Goal: Information Seeking & Learning: Check status

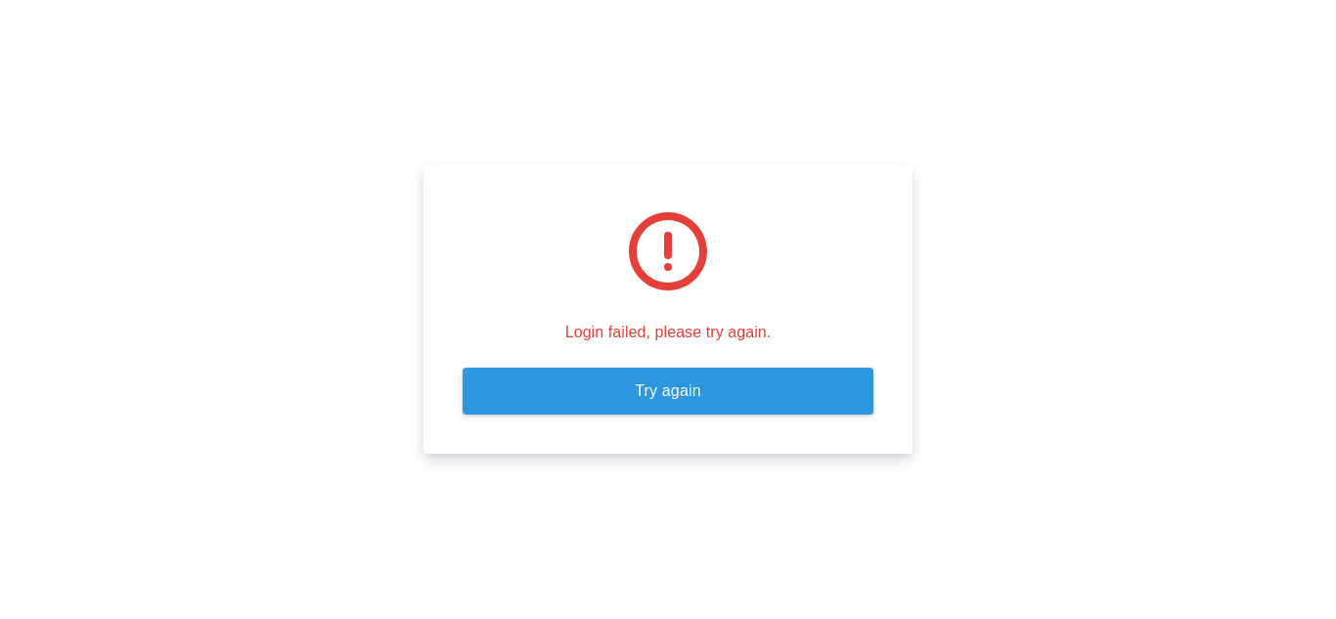
click at [509, 406] on link "Try again" at bounding box center [667, 391] width 411 height 47
click at [637, 386] on link "Try again" at bounding box center [667, 391] width 411 height 47
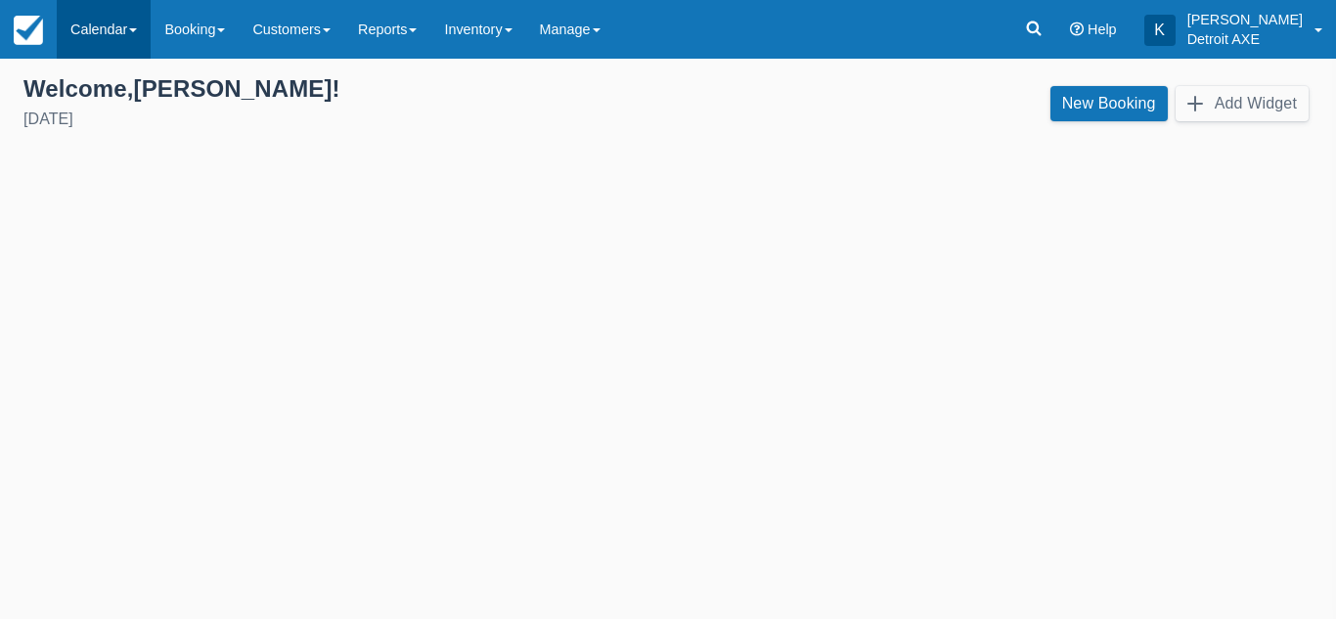
click at [123, 45] on link "Calendar" at bounding box center [104, 29] width 94 height 59
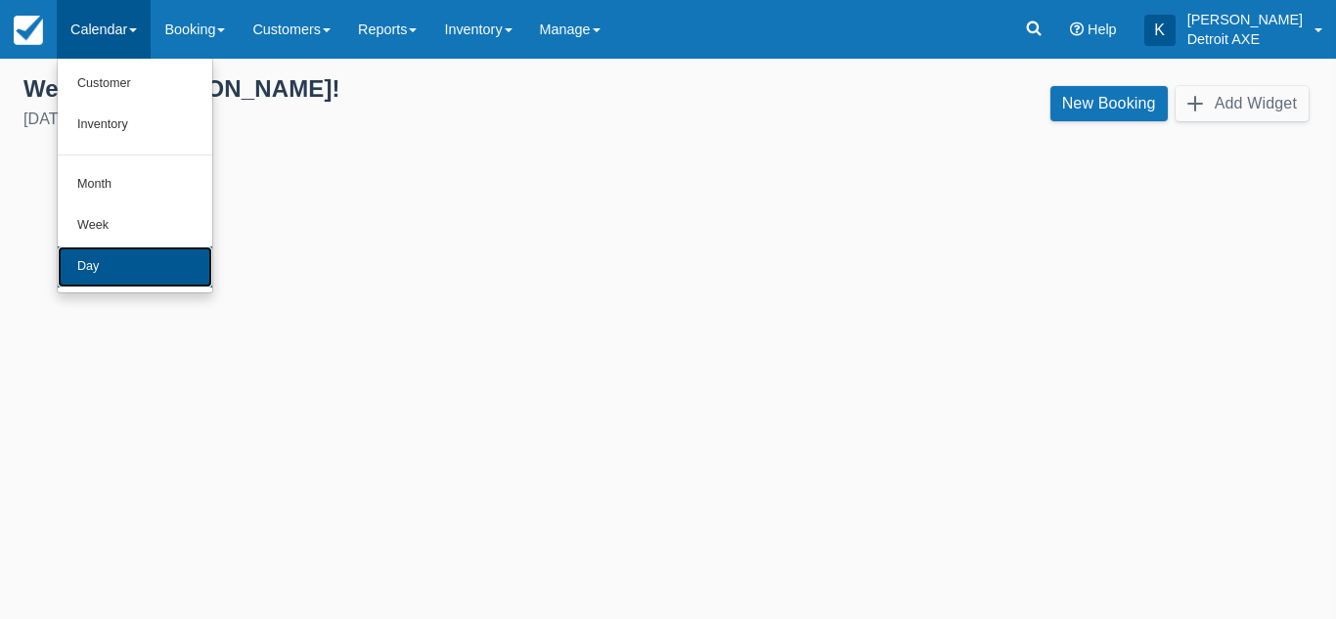
click at [140, 279] on link "Day" at bounding box center [135, 266] width 154 height 41
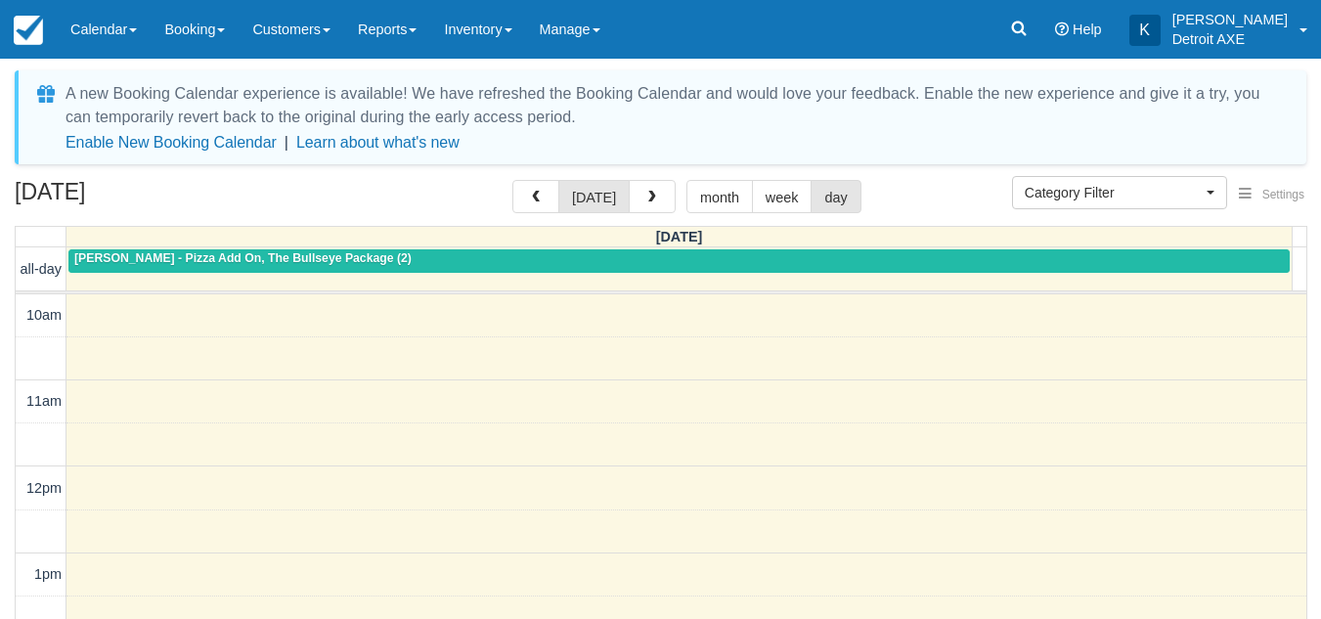
select select
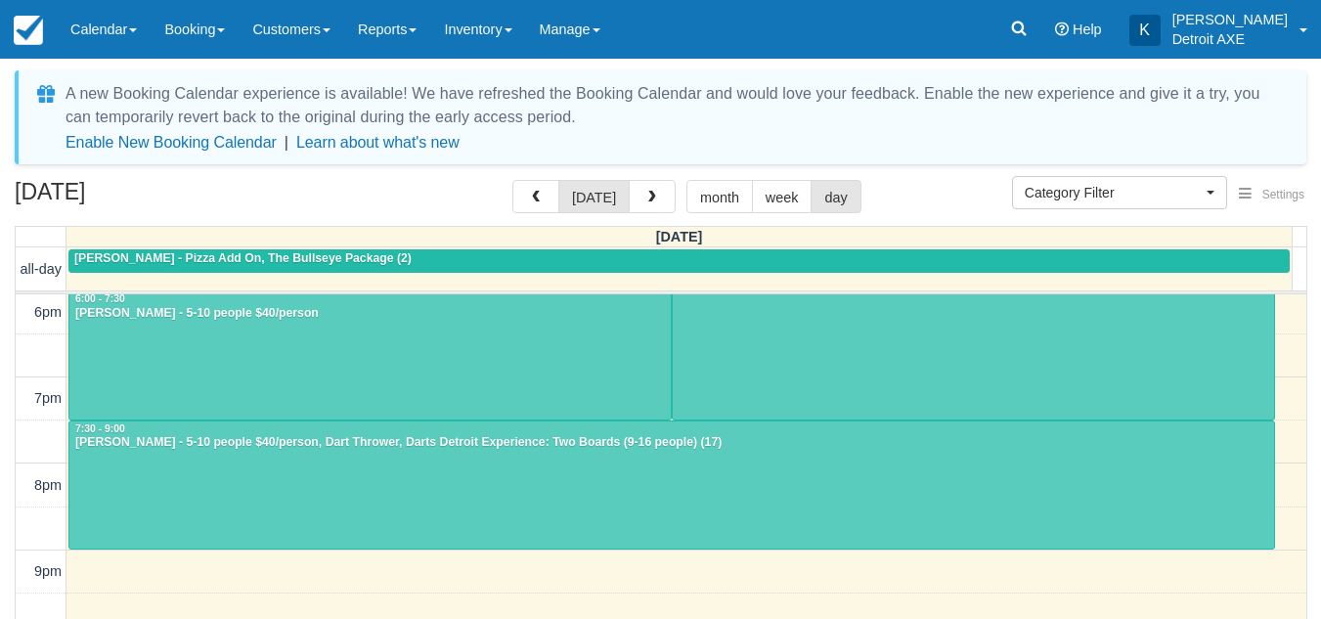
scroll to position [695, 0]
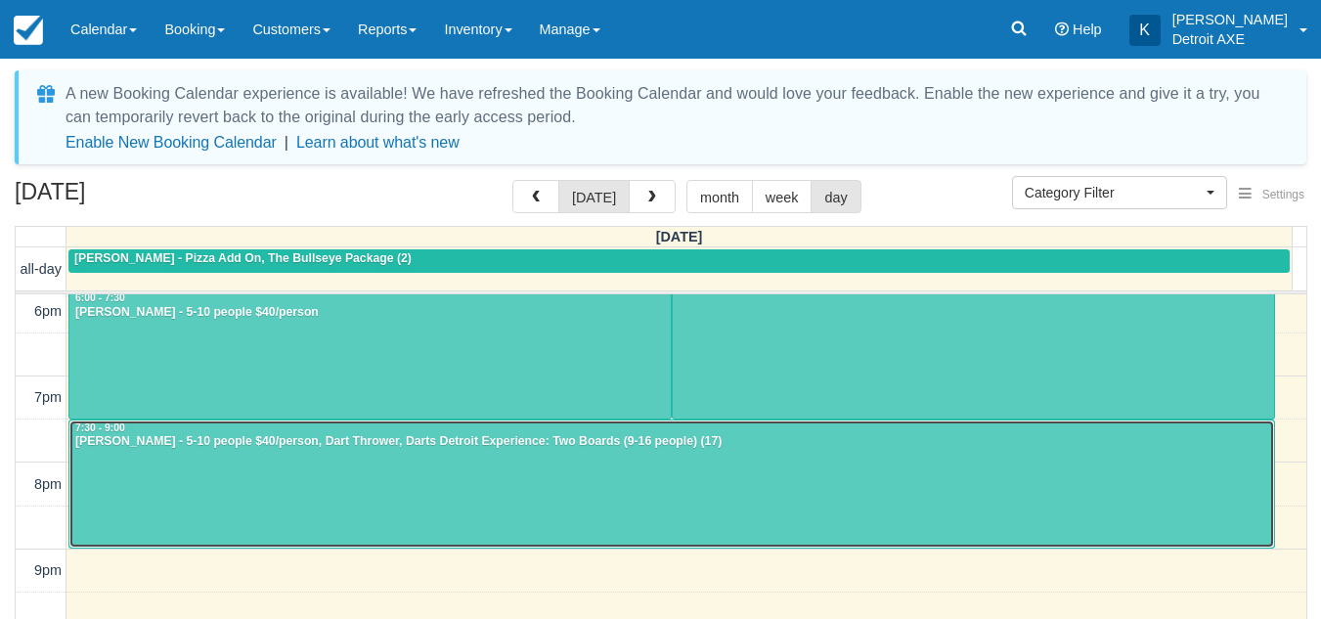
click at [415, 475] on div at bounding box center [671, 484] width 1205 height 128
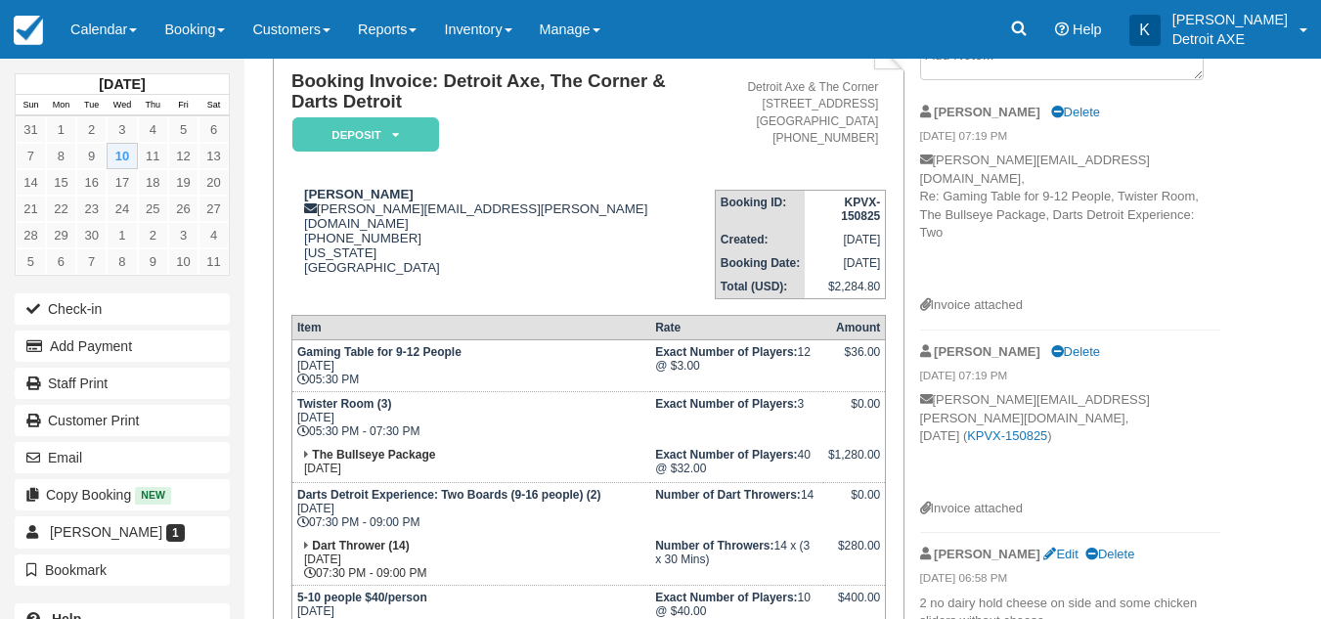
scroll to position [152, 0]
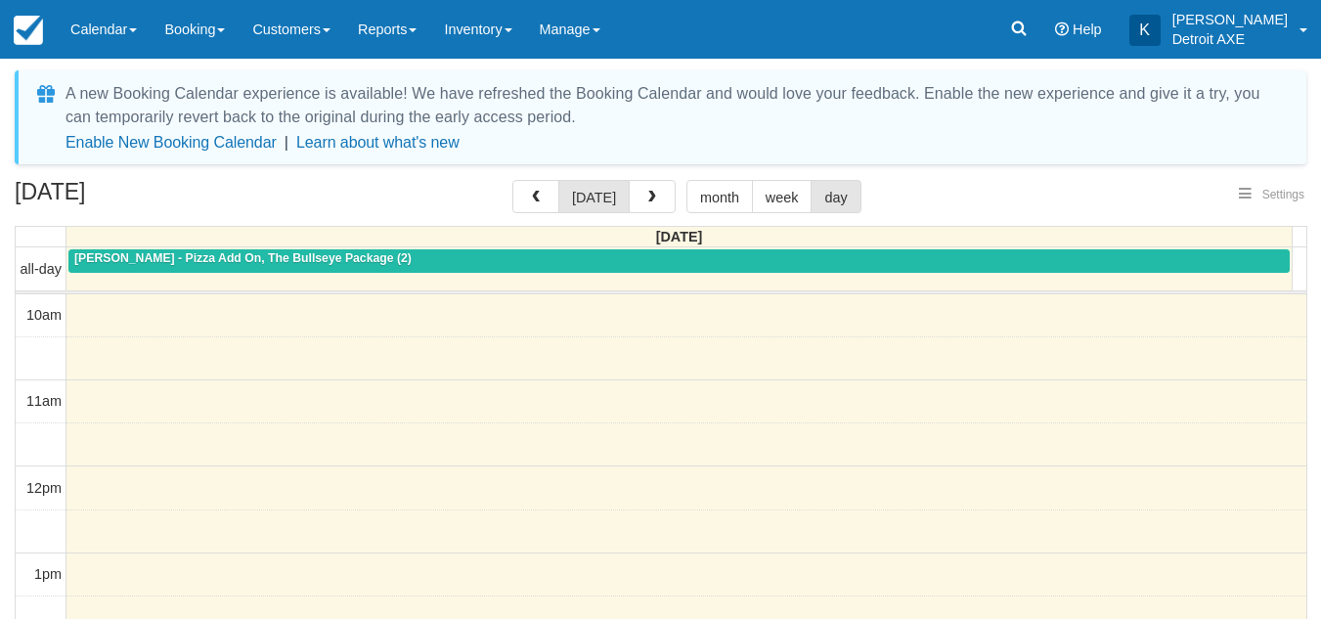
select select
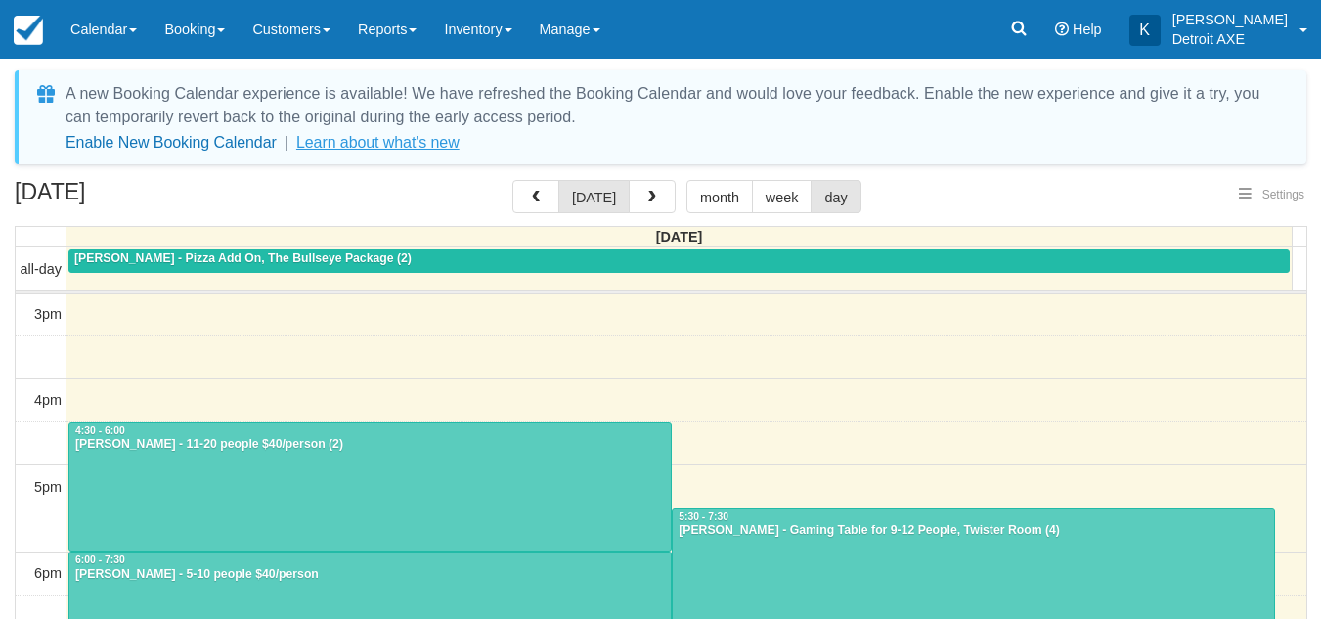
select select
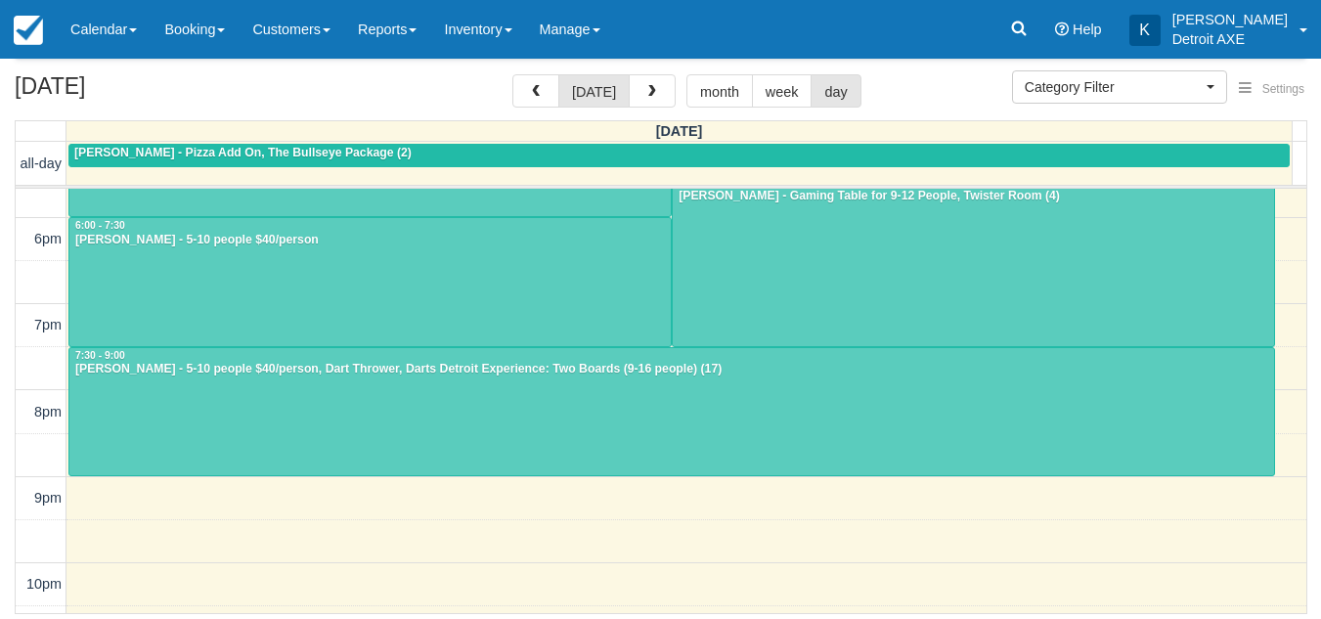
scroll to position [663, 0]
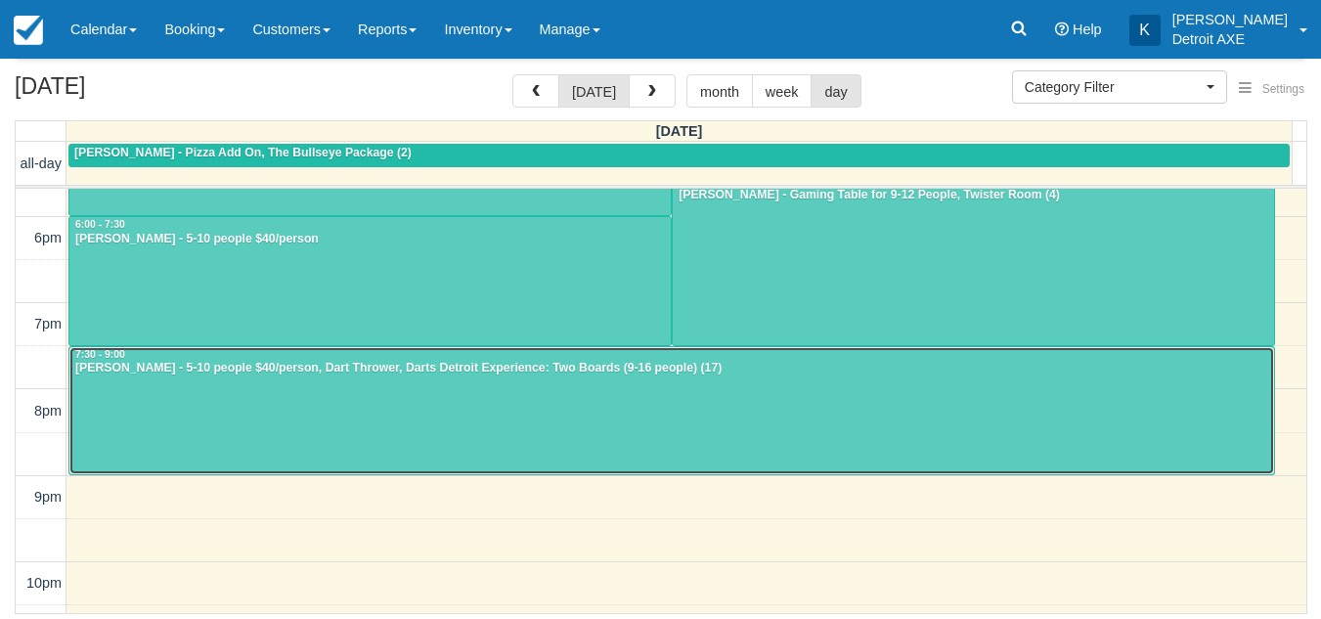
click at [326, 389] on div at bounding box center [671, 411] width 1205 height 128
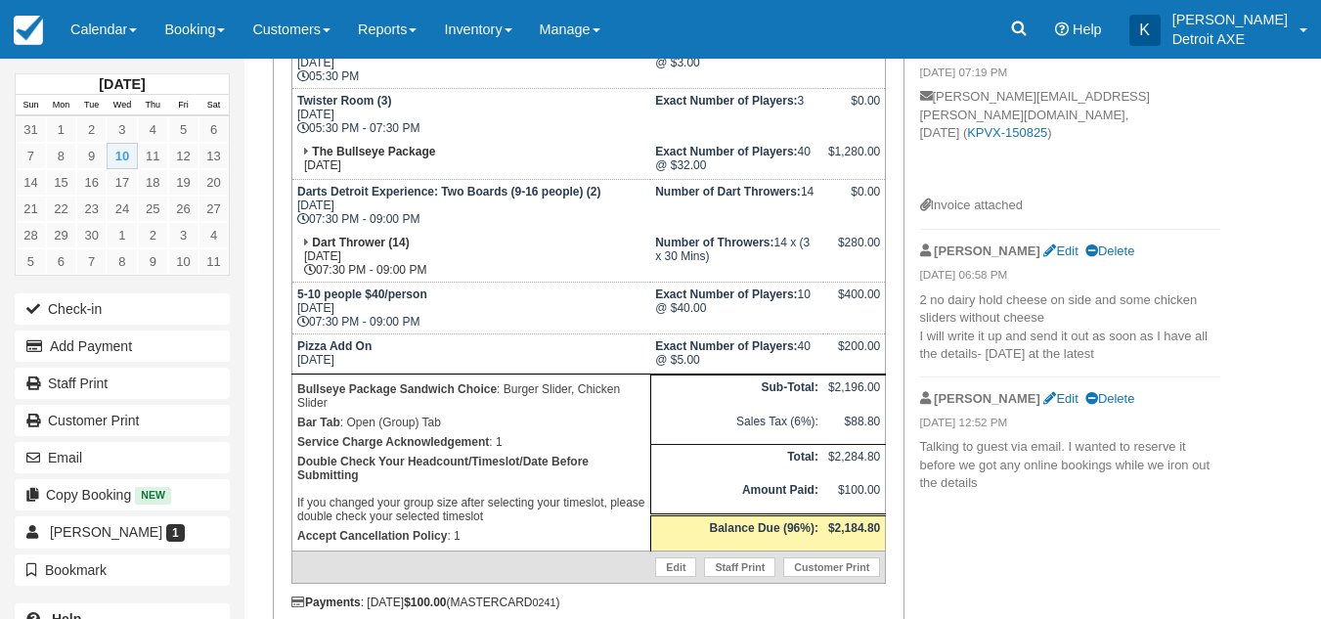
scroll to position [556, 0]
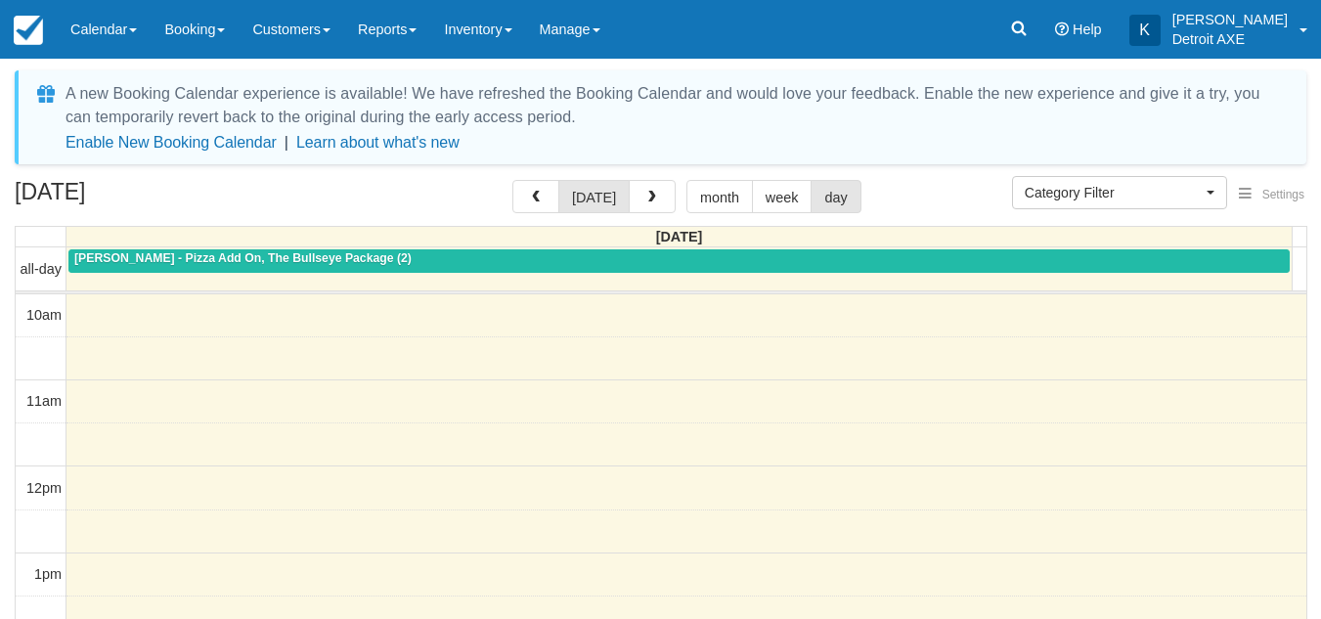
select select
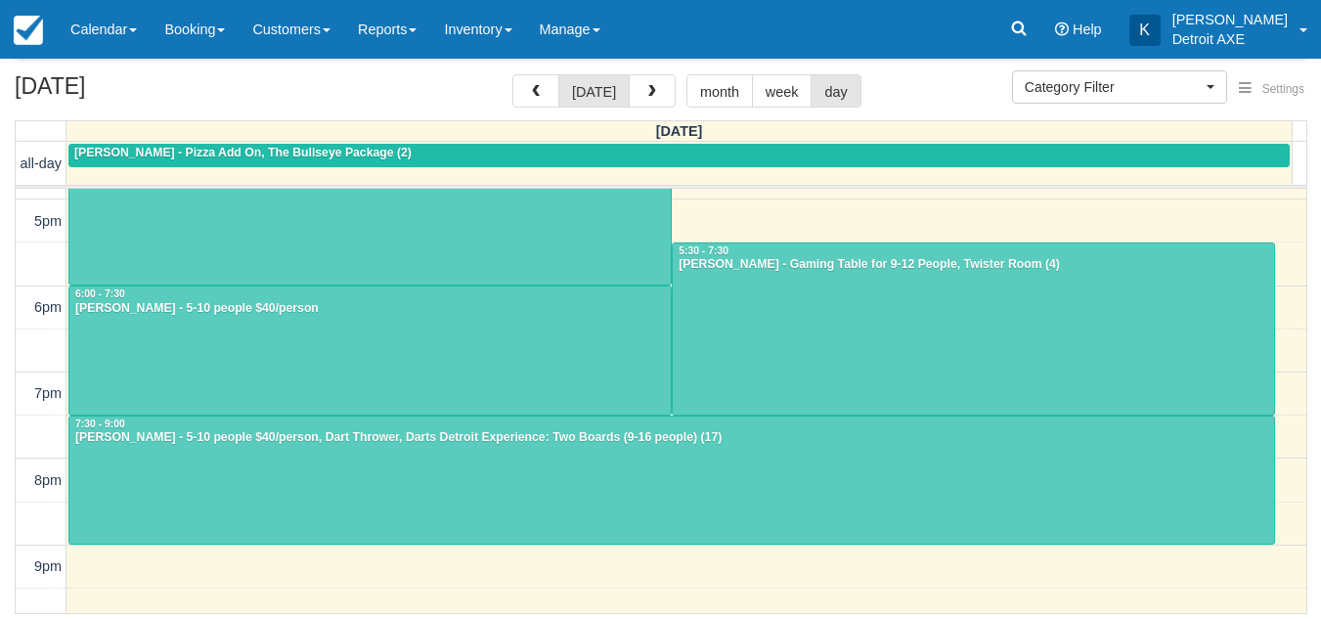
scroll to position [593, 0]
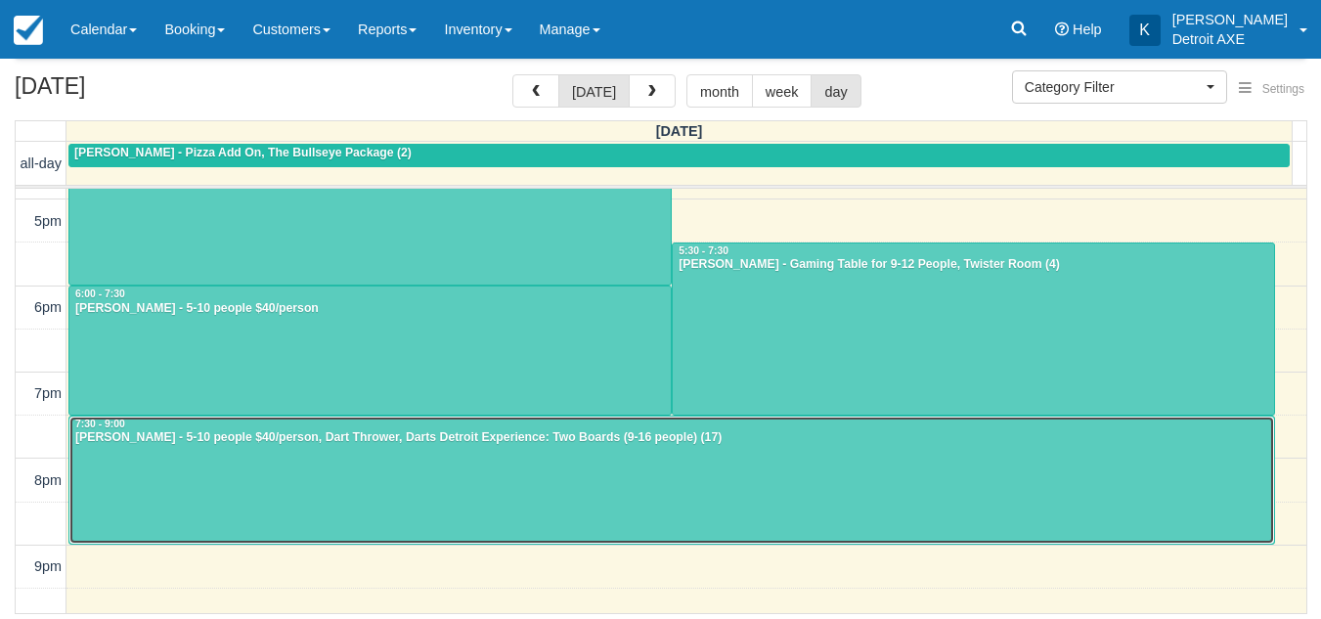
click at [792, 444] on div "Kim Szlachetka - 5-10 people $40/person, Dart Thrower, Darts Detroit Experience…" at bounding box center [671, 438] width 1195 height 16
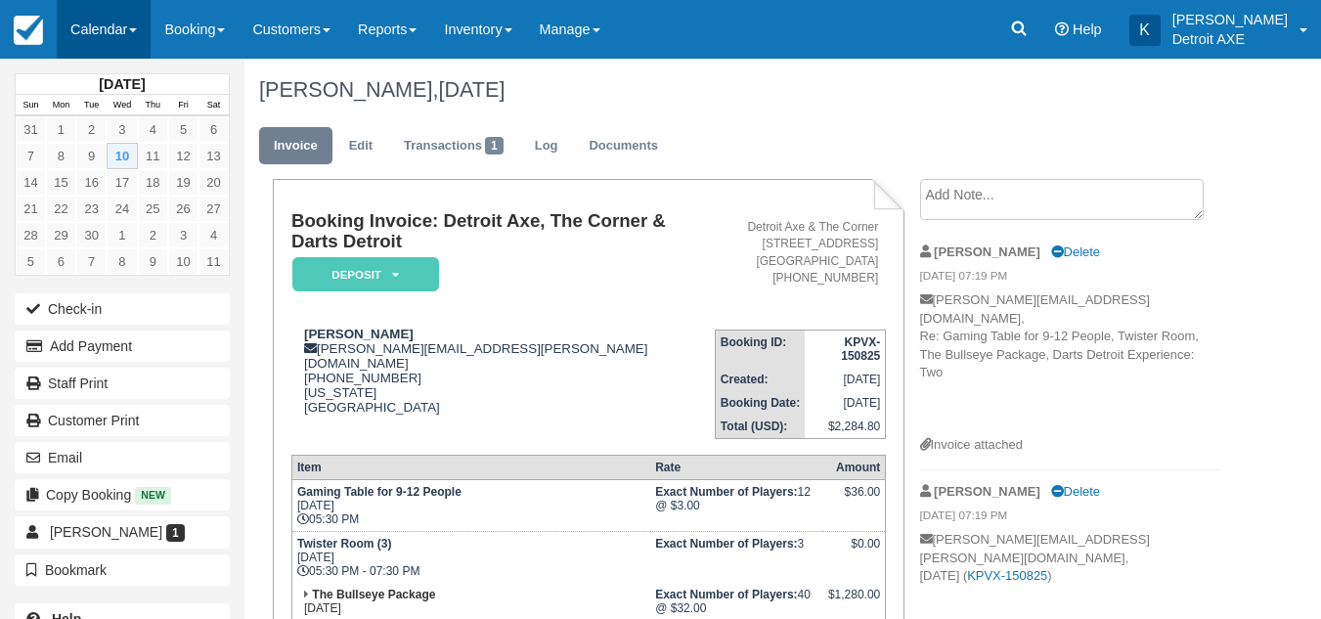
click at [106, 20] on link "Calendar" at bounding box center [104, 29] width 94 height 59
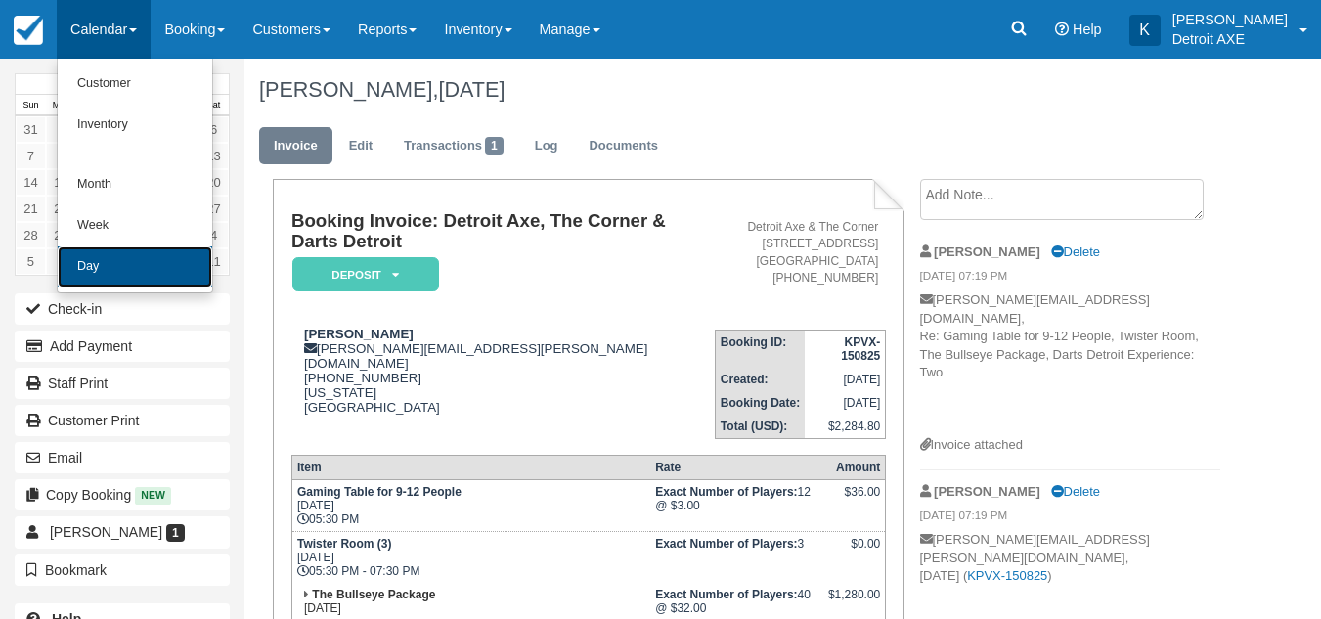
click at [104, 260] on link "Day" at bounding box center [135, 266] width 154 height 41
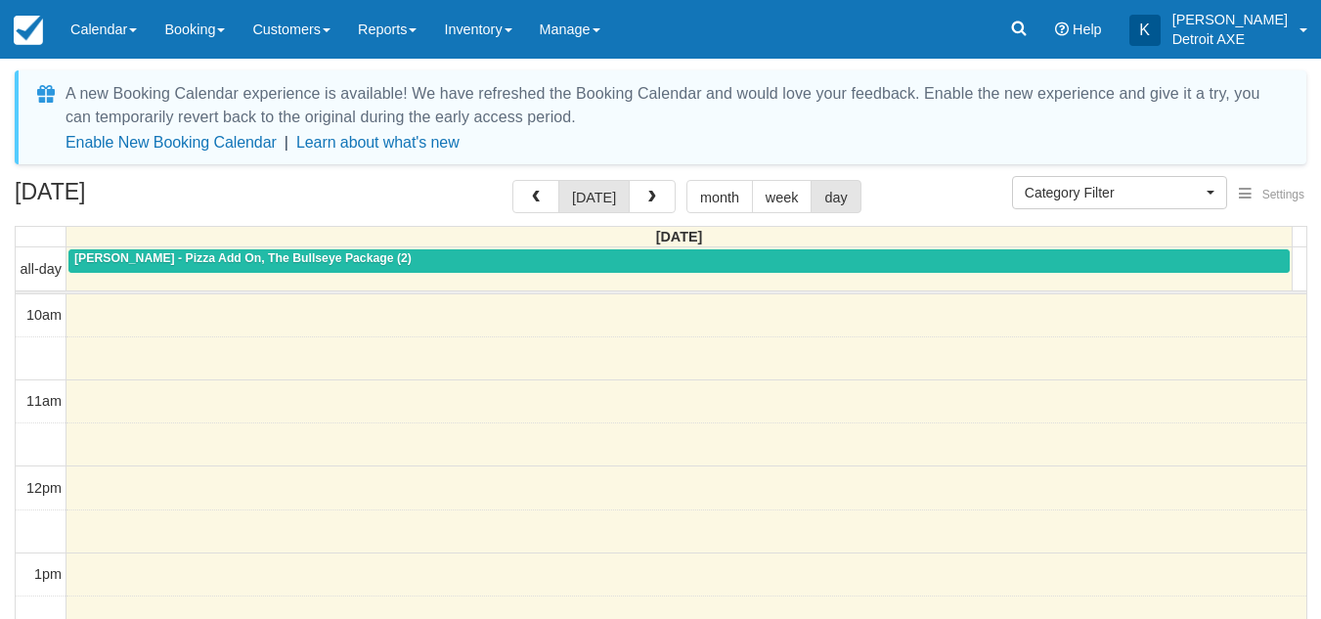
select select
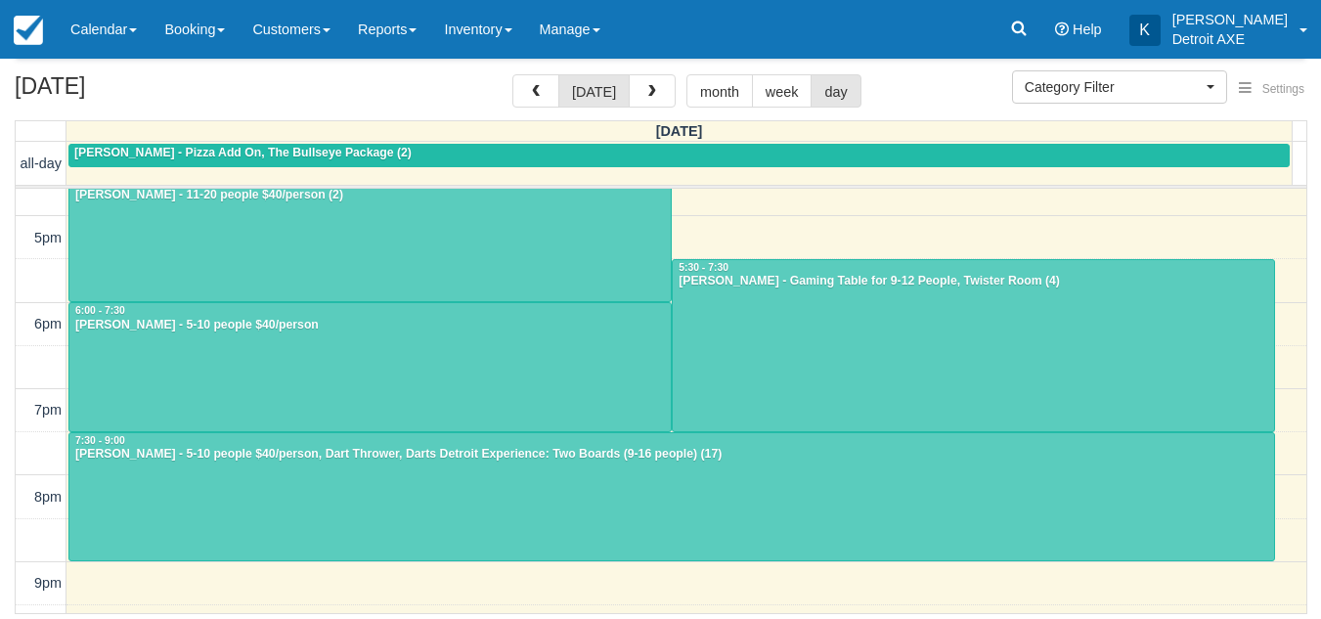
scroll to position [578, 0]
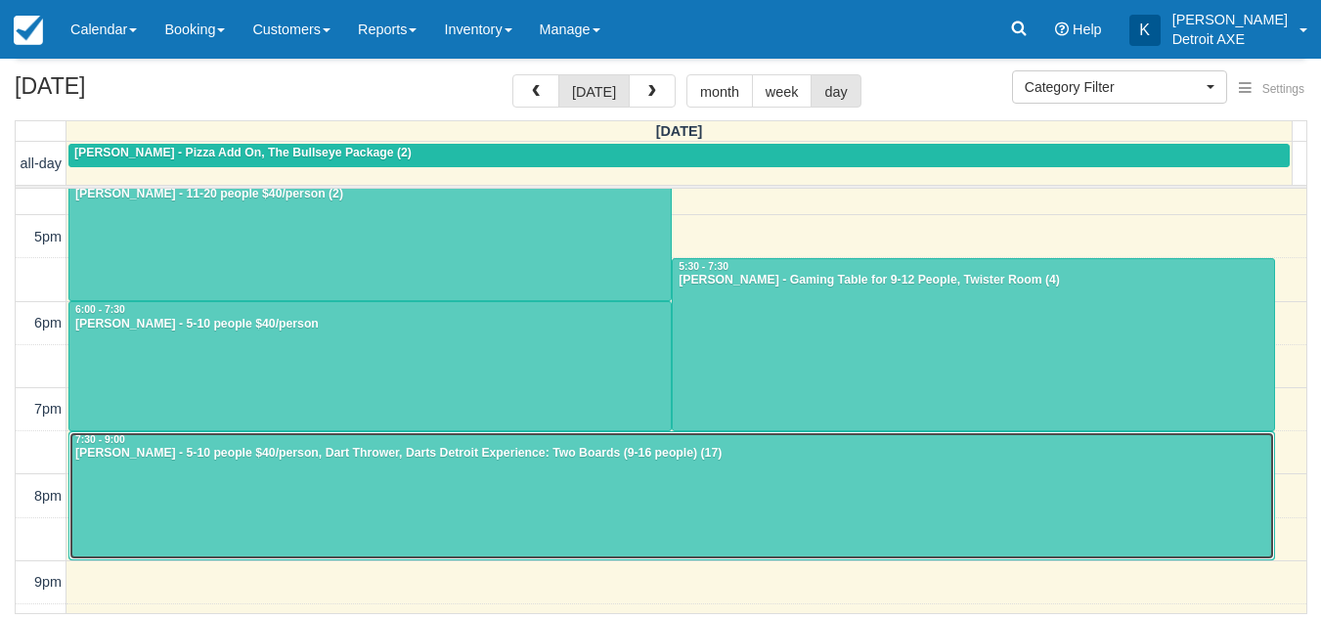
click at [457, 475] on div at bounding box center [671, 496] width 1205 height 128
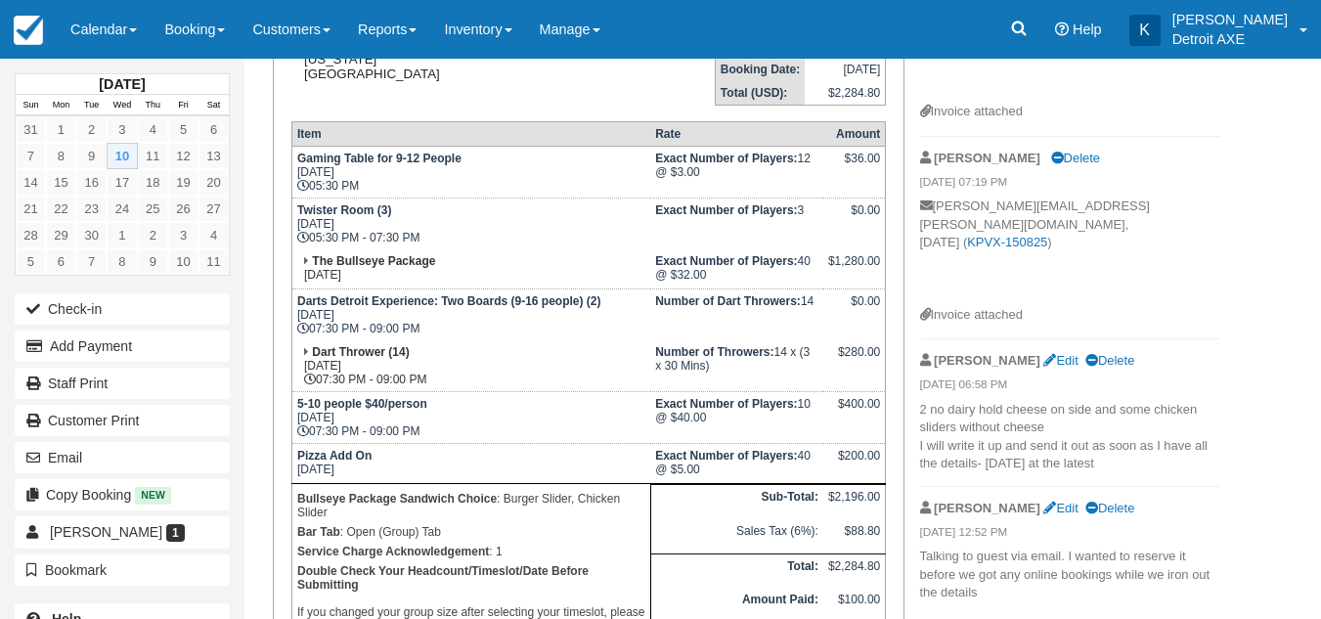
scroll to position [332, 0]
drag, startPoint x: 764, startPoint y: 389, endPoint x: 718, endPoint y: 388, distance: 46.0
click at [718, 398] on strong "Exact Number of Players:" at bounding box center [726, 405] width 142 height 14
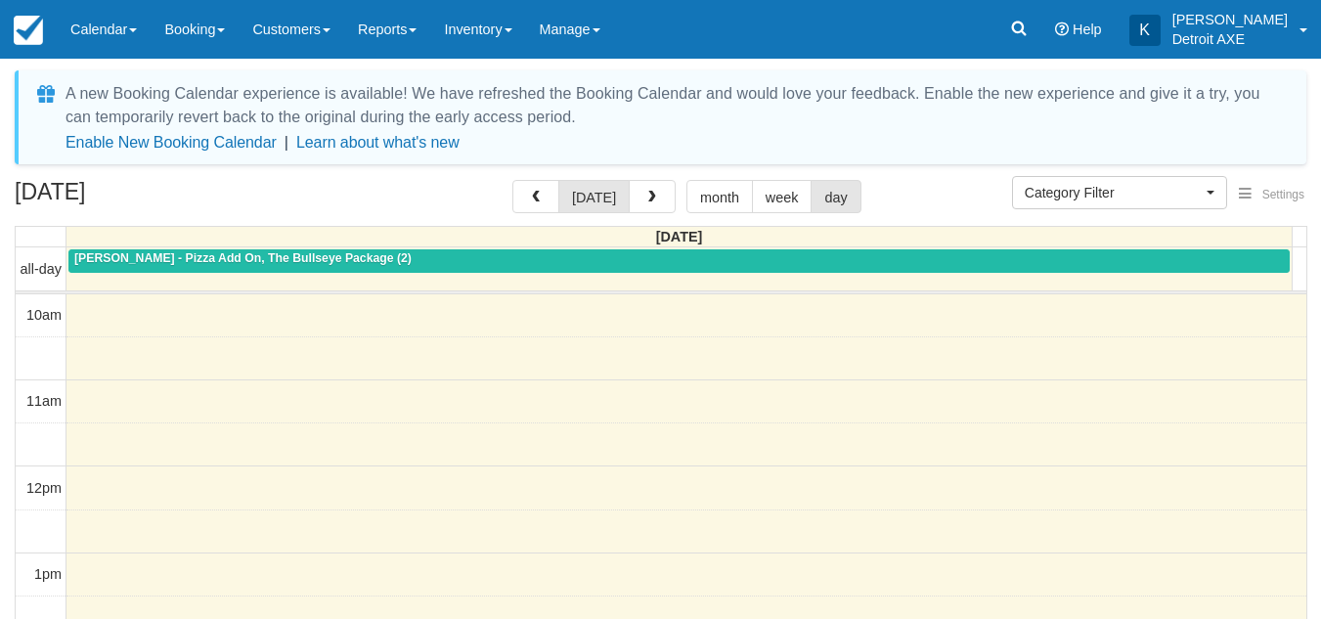
select select
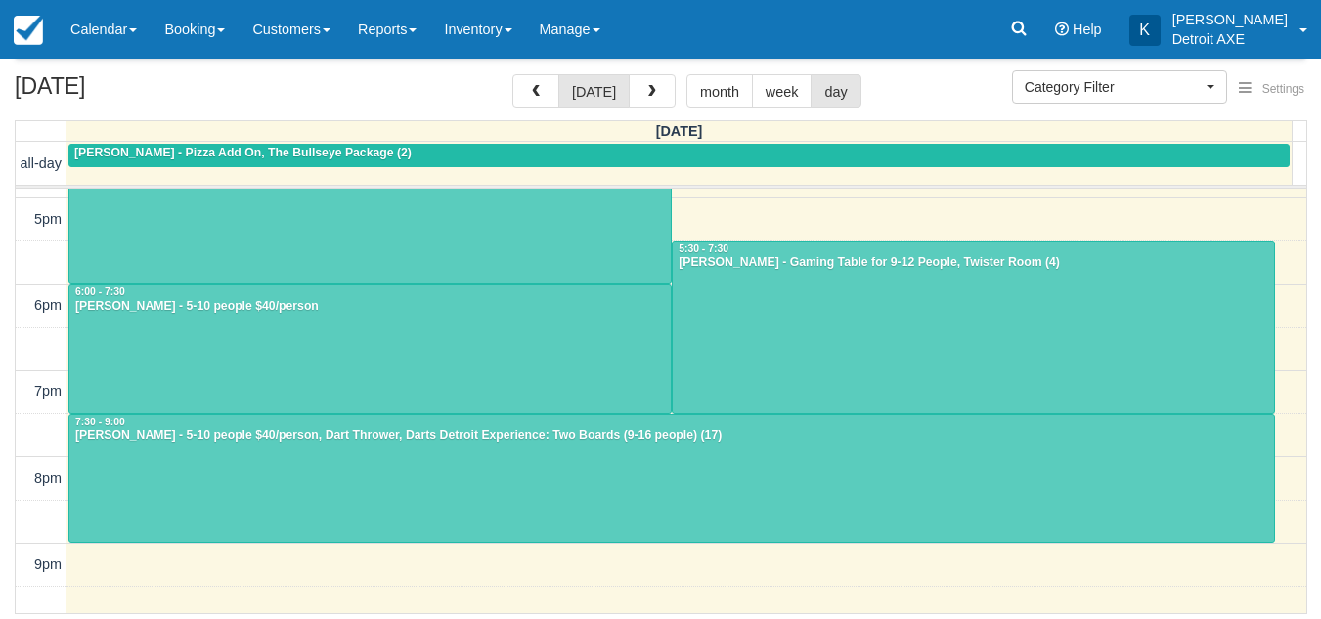
scroll to position [592, 0]
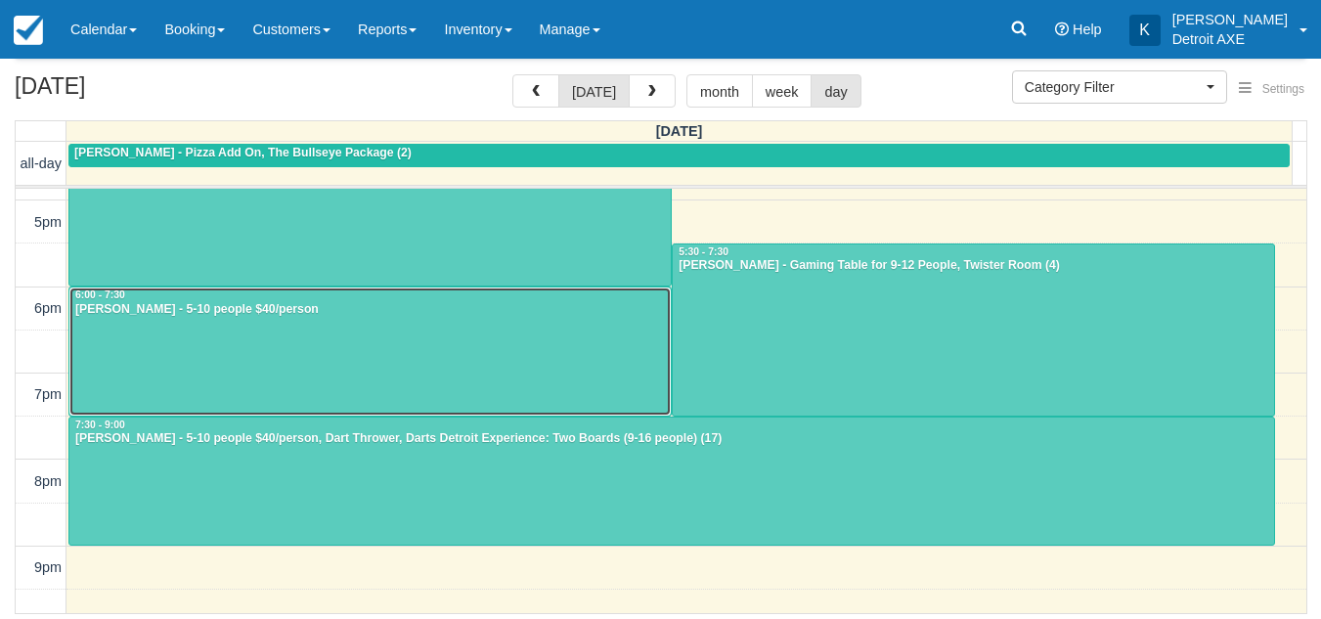
click at [532, 392] on div at bounding box center [369, 351] width 601 height 128
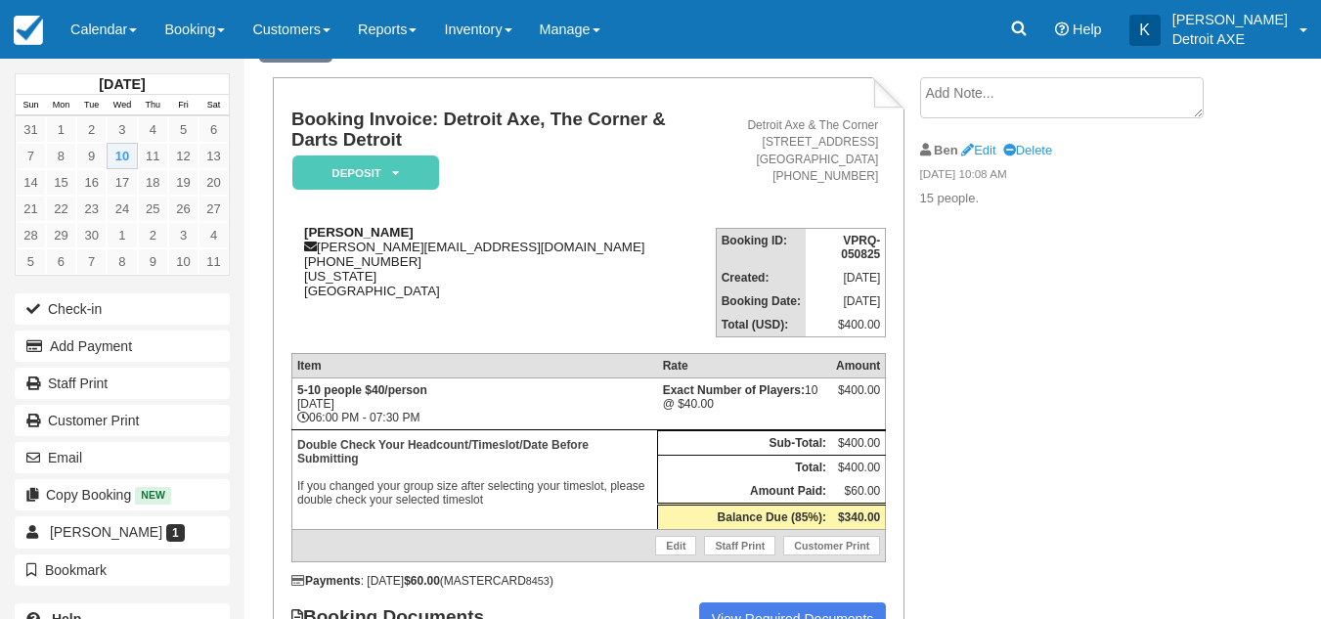
scroll to position [194, 0]
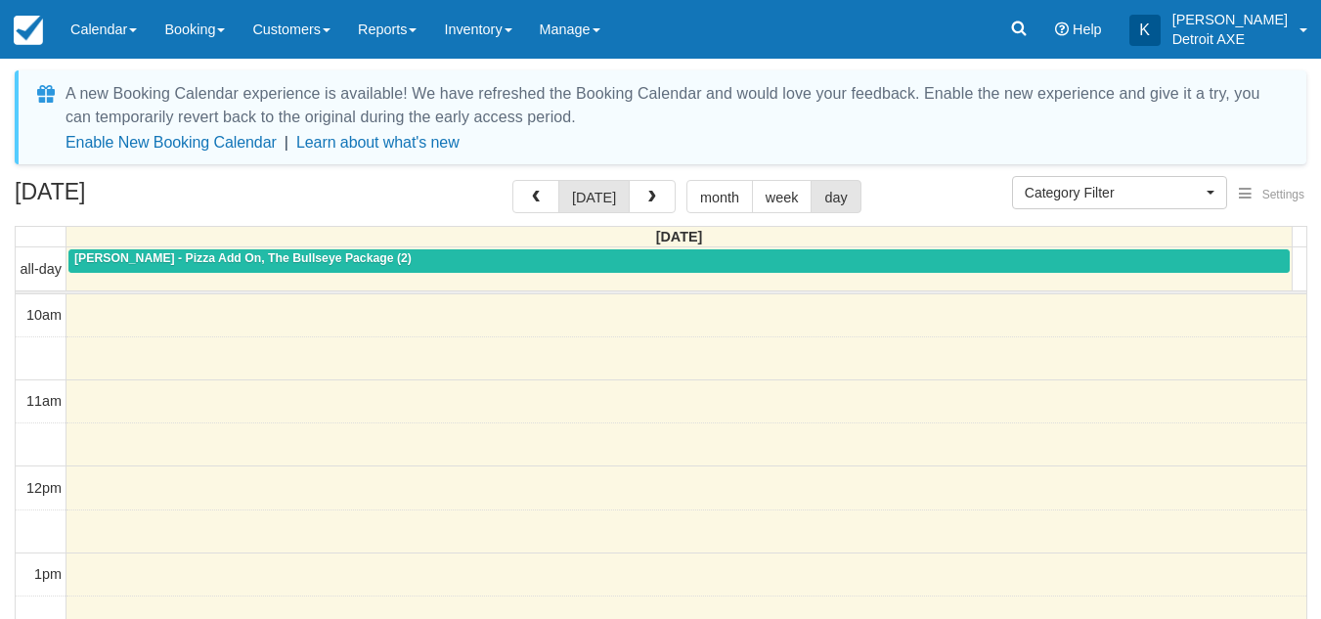
select select
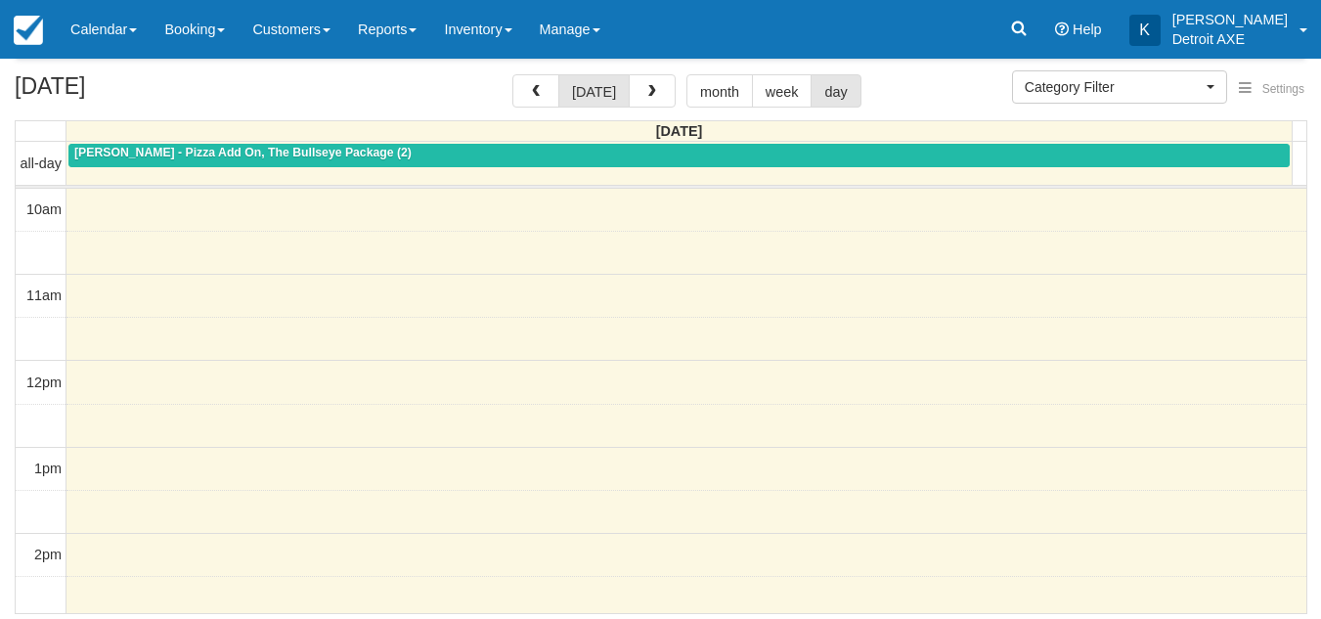
scroll to position [433, 0]
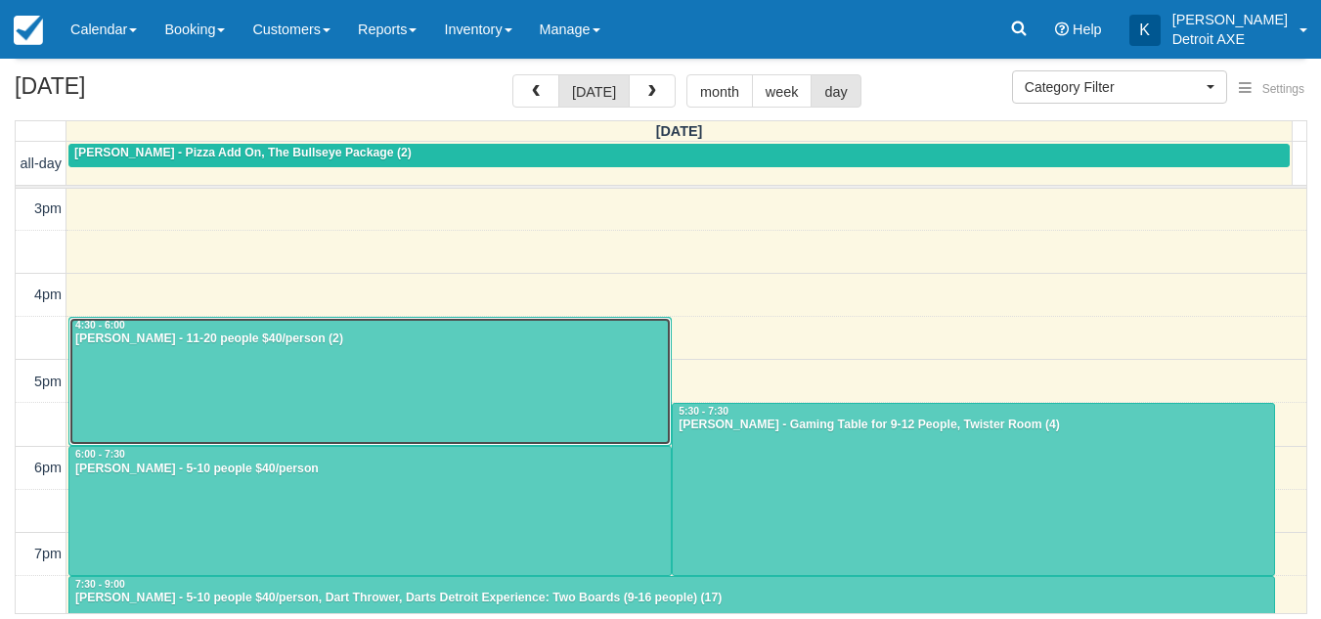
click at [292, 356] on div at bounding box center [369, 382] width 601 height 128
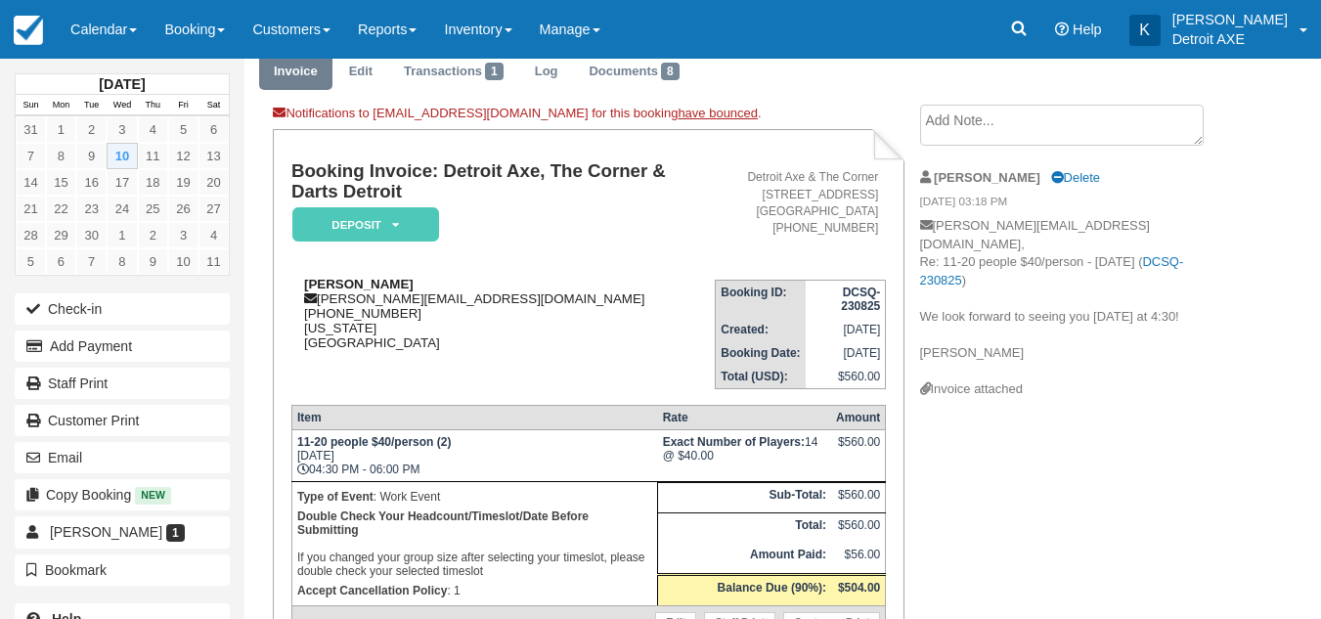
scroll to position [75, 0]
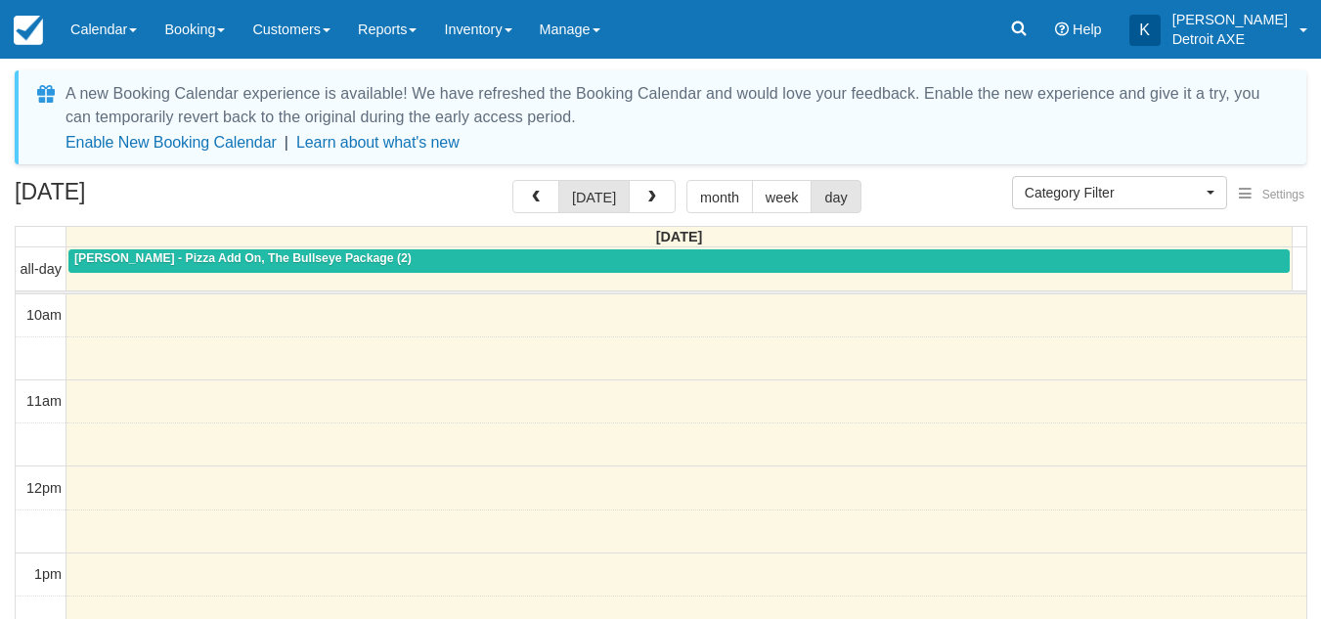
select select
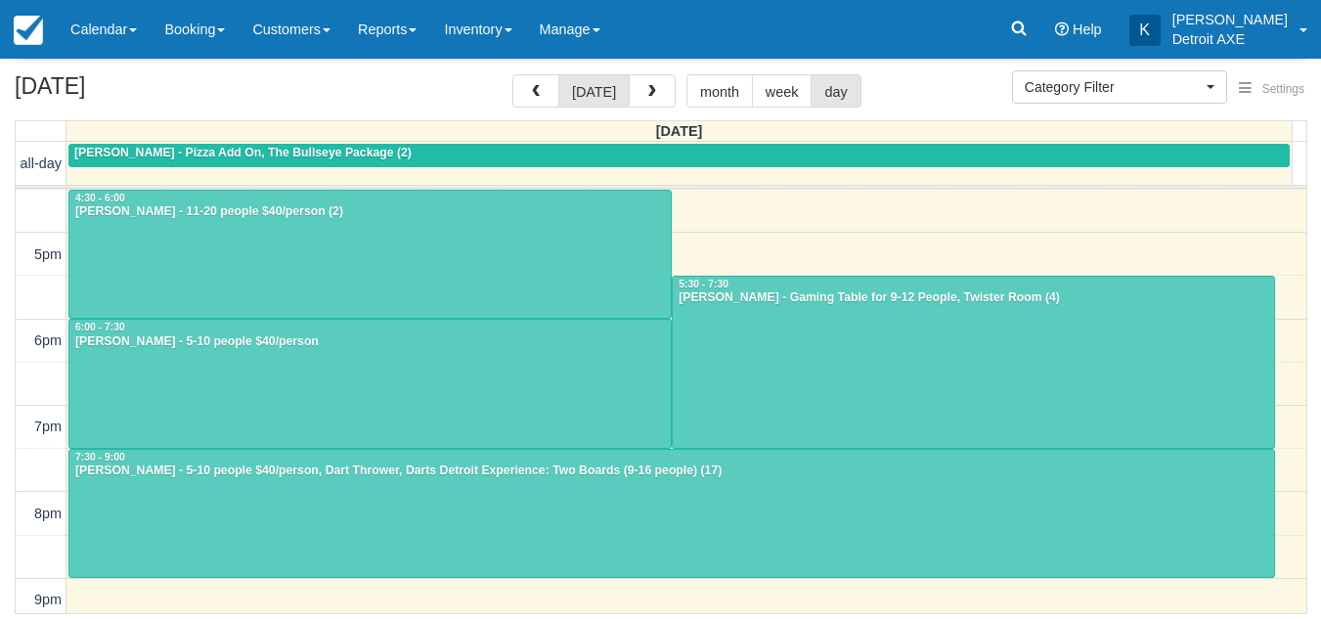
scroll to position [560, 0]
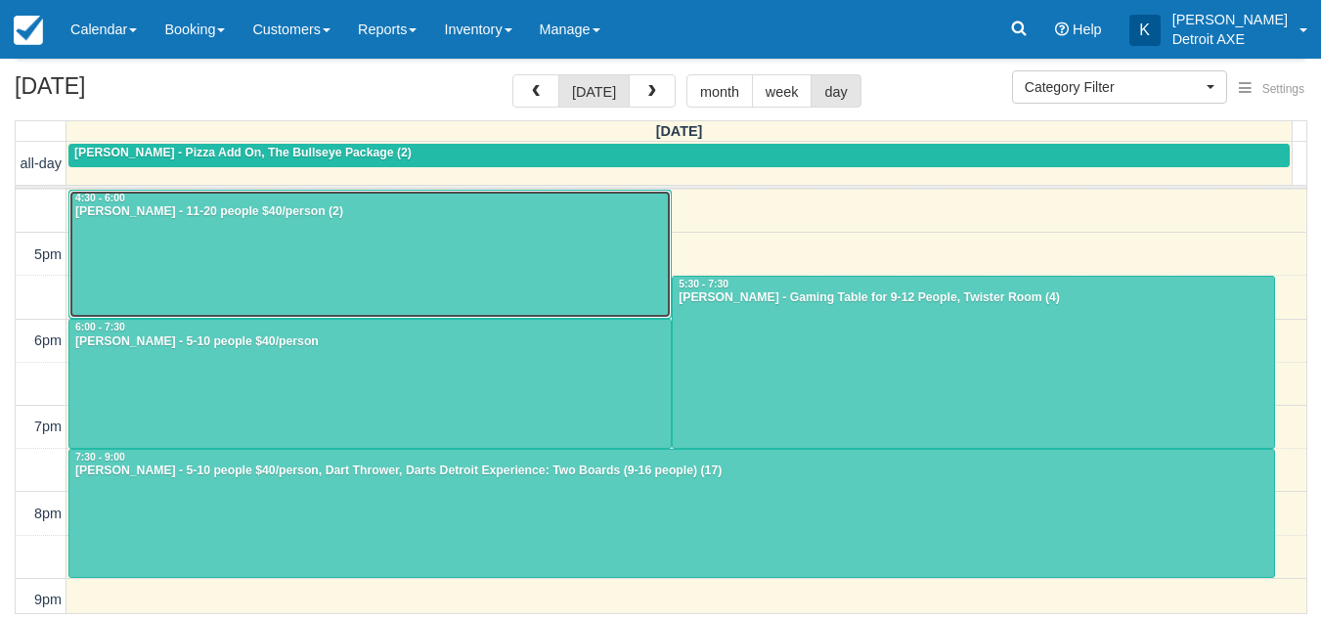
click at [147, 252] on div at bounding box center [369, 255] width 601 height 128
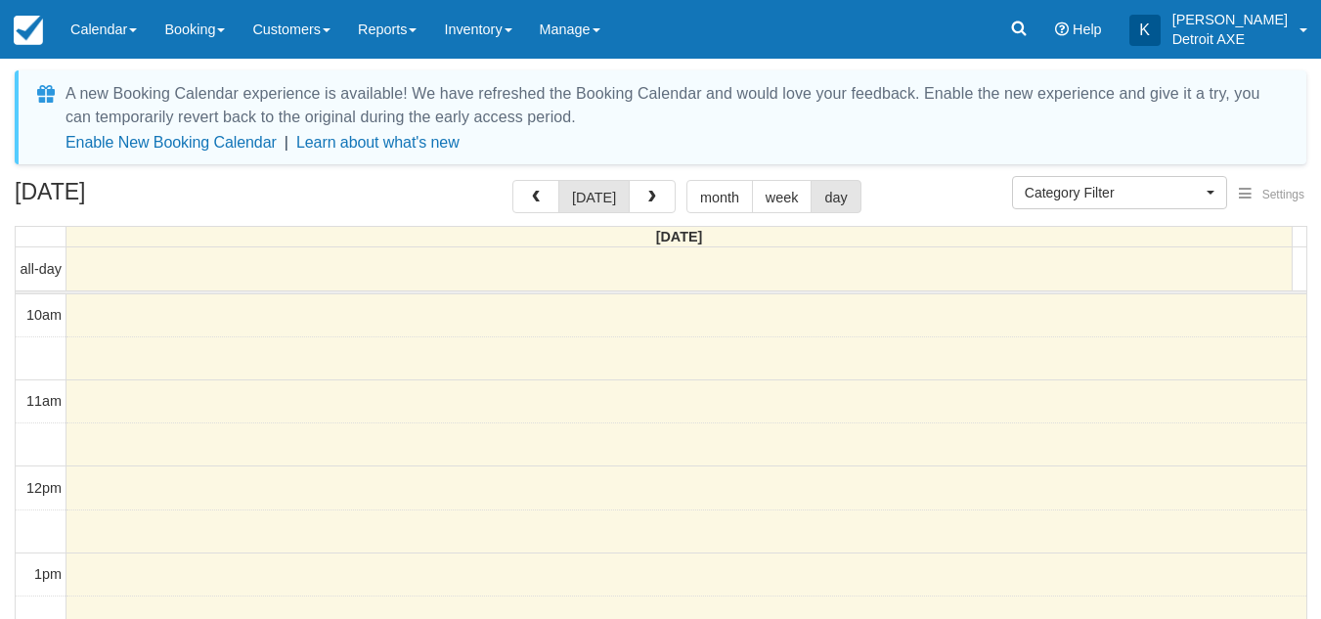
select select
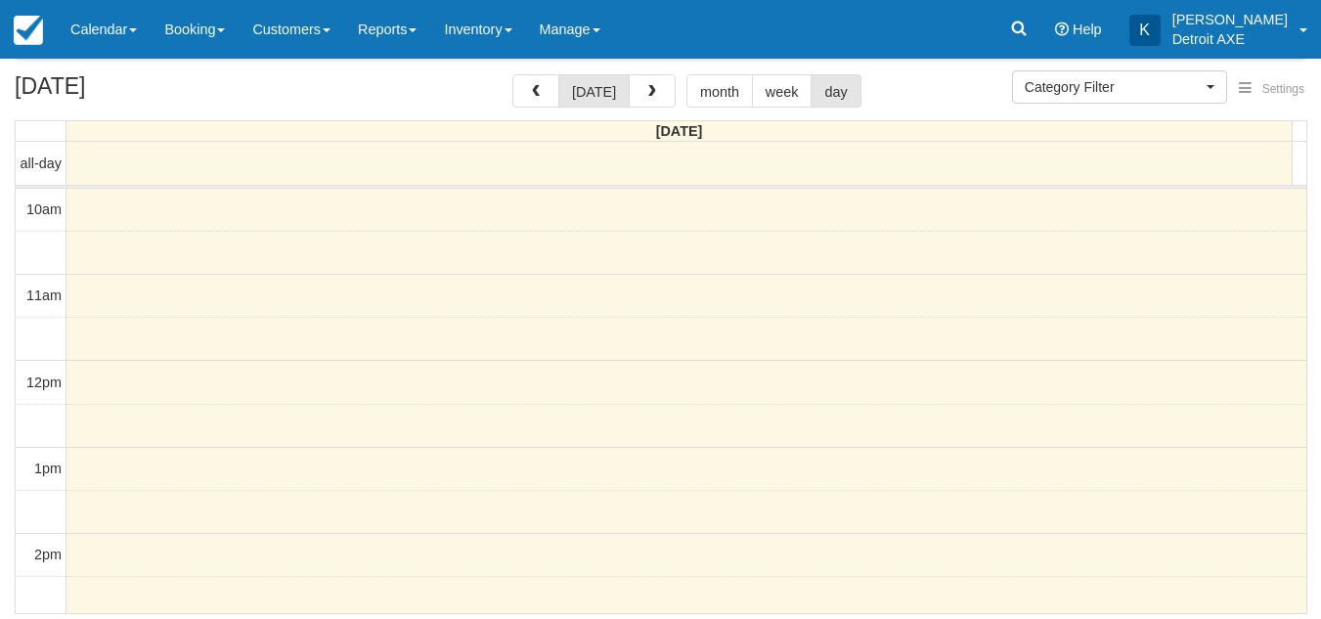
scroll to position [433, 0]
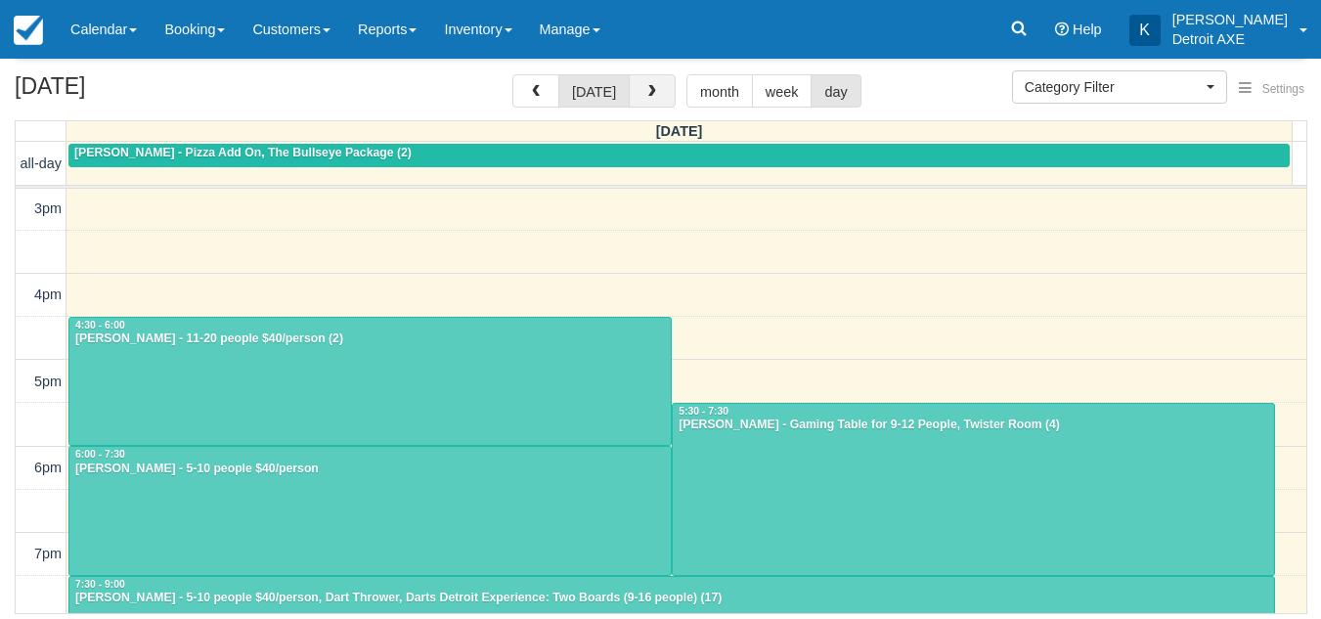
click at [633, 88] on button "button" at bounding box center [652, 90] width 47 height 33
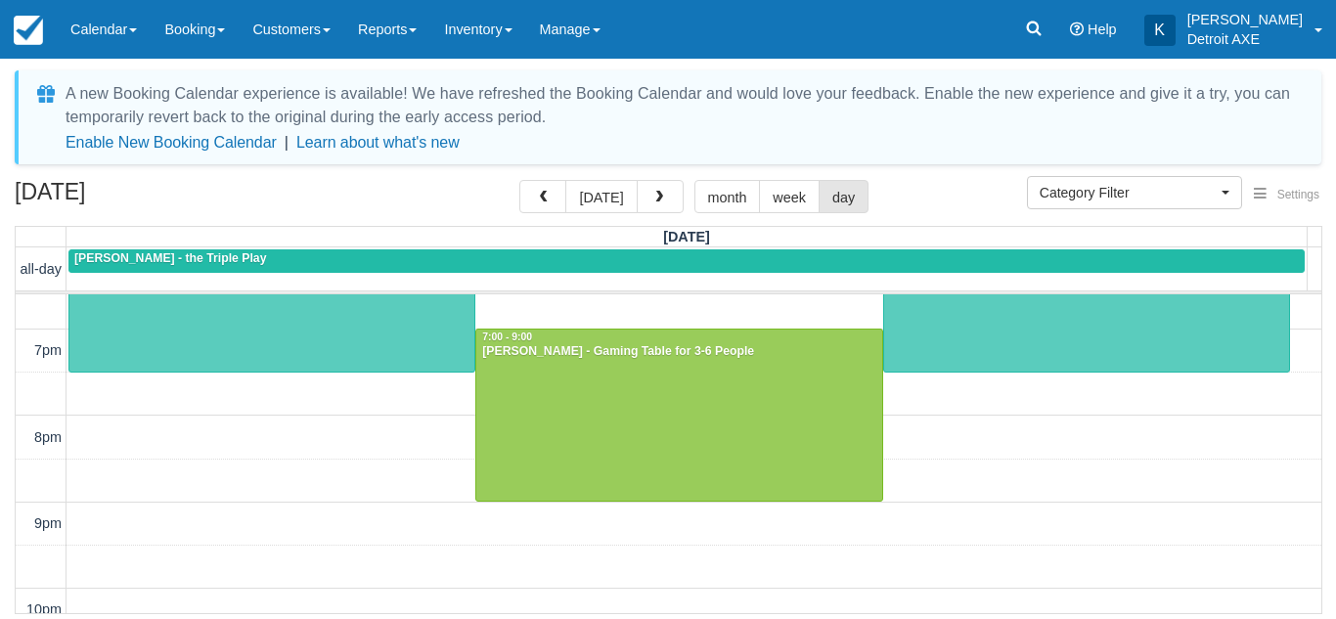
scroll to position [743, 0]
click at [636, 180] on button "button" at bounding box center [659, 196] width 47 height 33
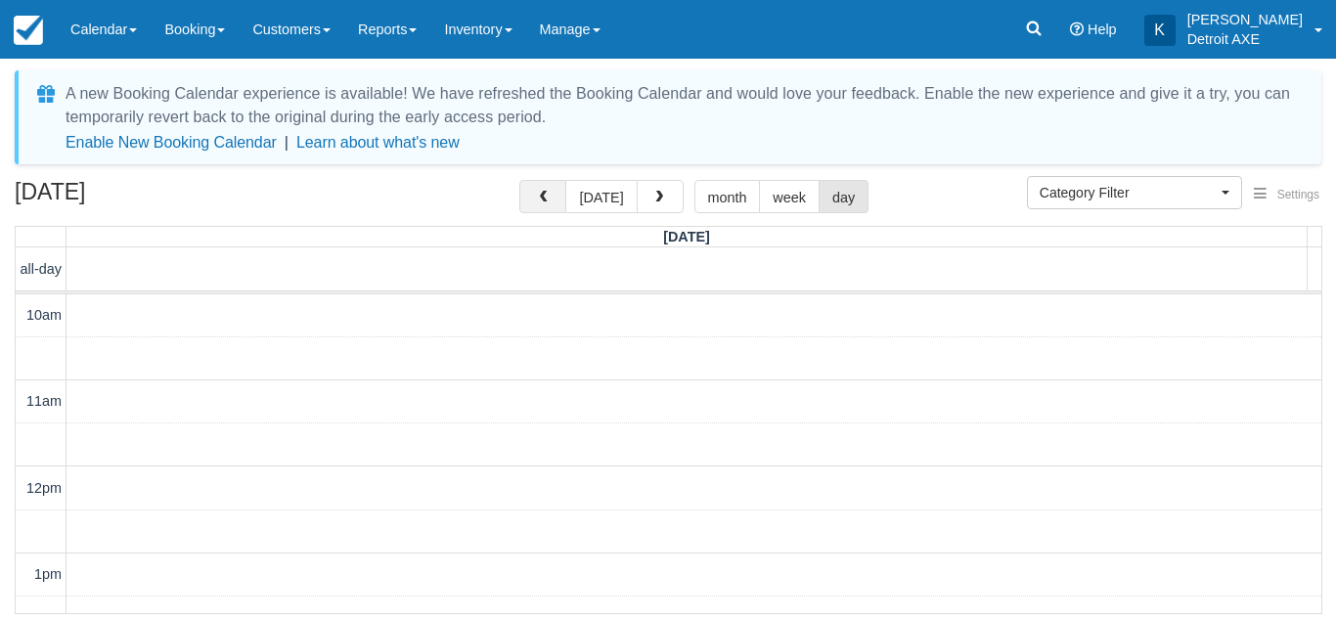
click at [545, 184] on button "button" at bounding box center [542, 196] width 47 height 33
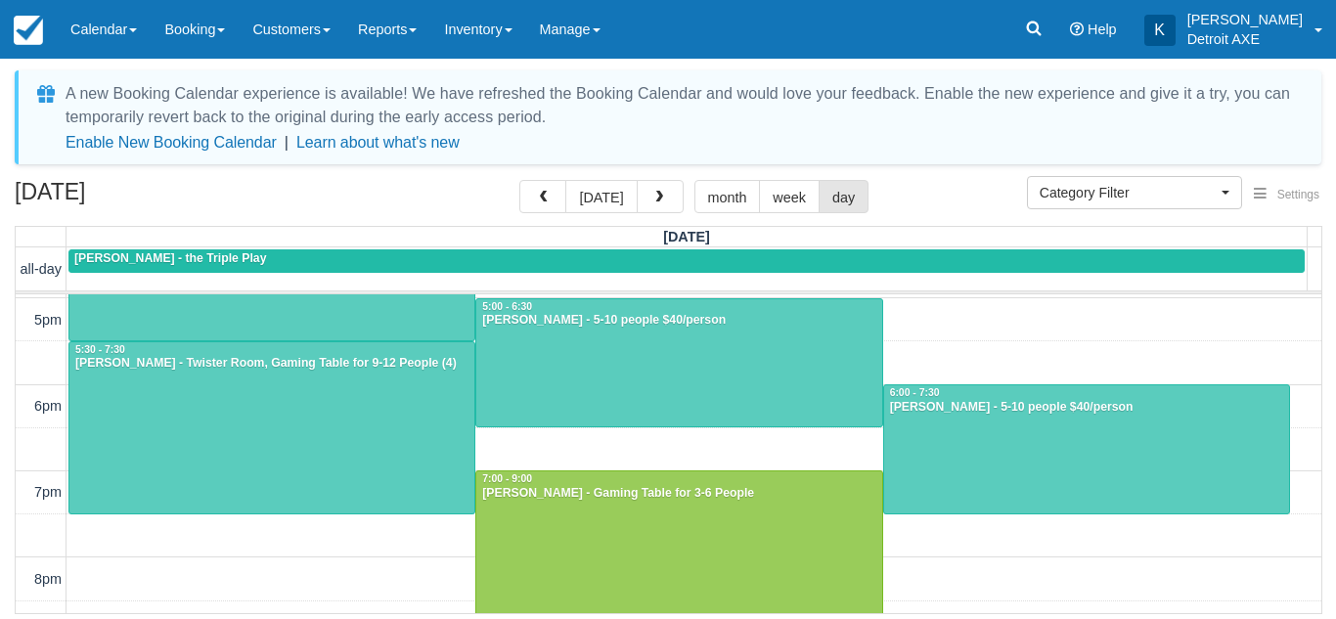
scroll to position [601, 0]
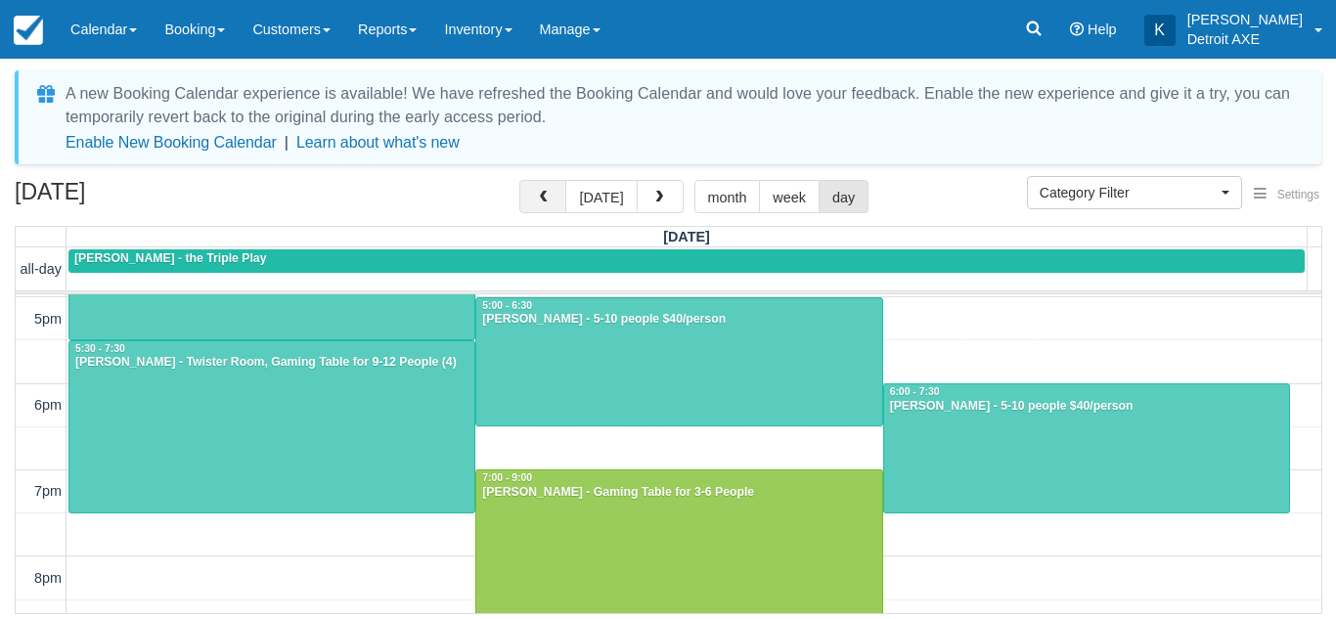
click at [557, 188] on button "button" at bounding box center [542, 196] width 47 height 33
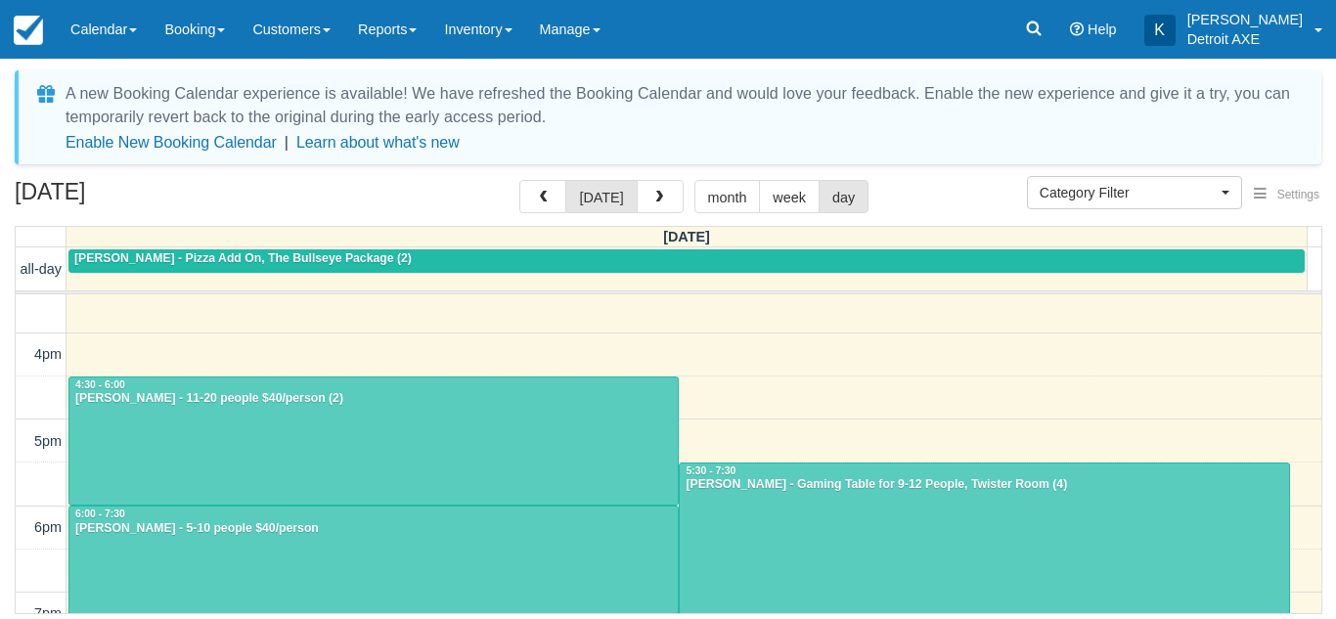
scroll to position [480, 0]
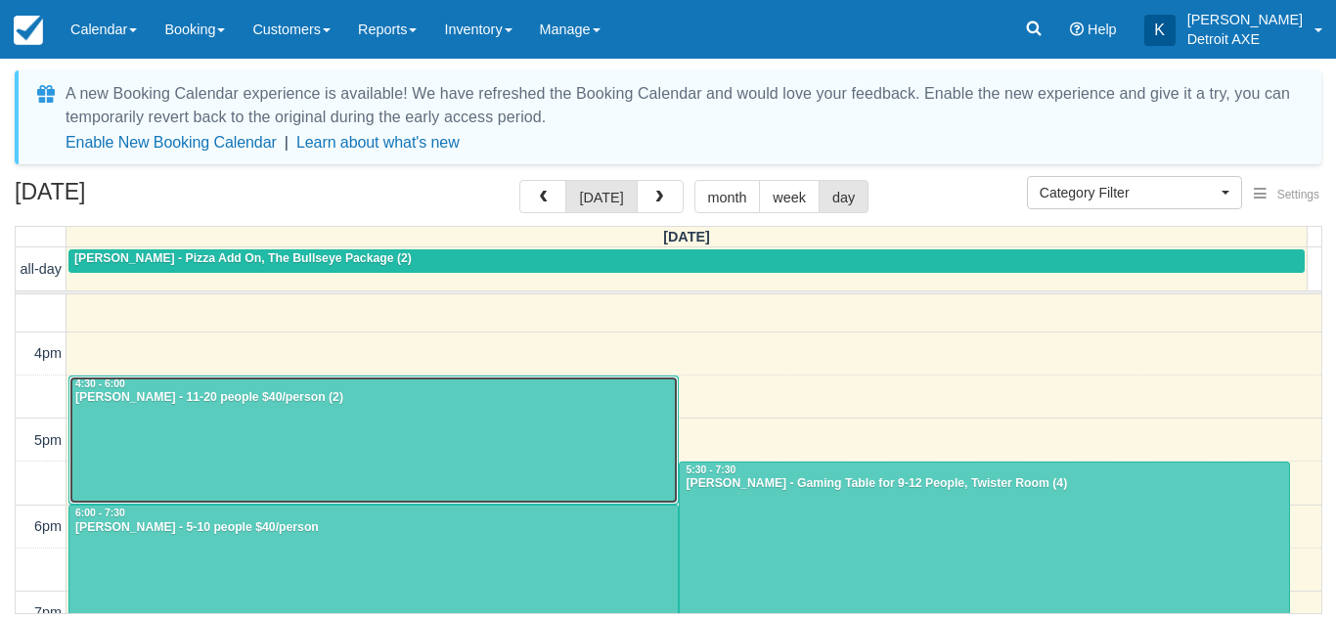
click at [329, 449] on div at bounding box center [373, 440] width 608 height 128
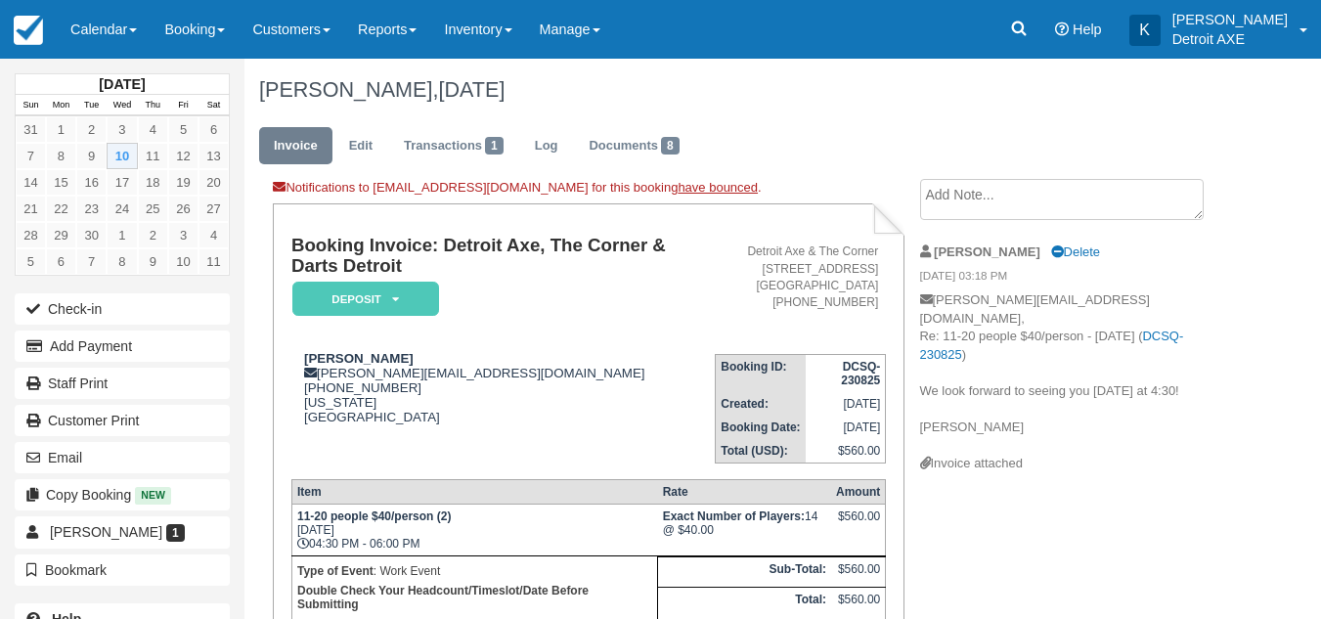
click at [711, 168] on ul "Invoice Edit Transactions 1 Log Documents 8" at bounding box center [739, 150] width 961 height 59
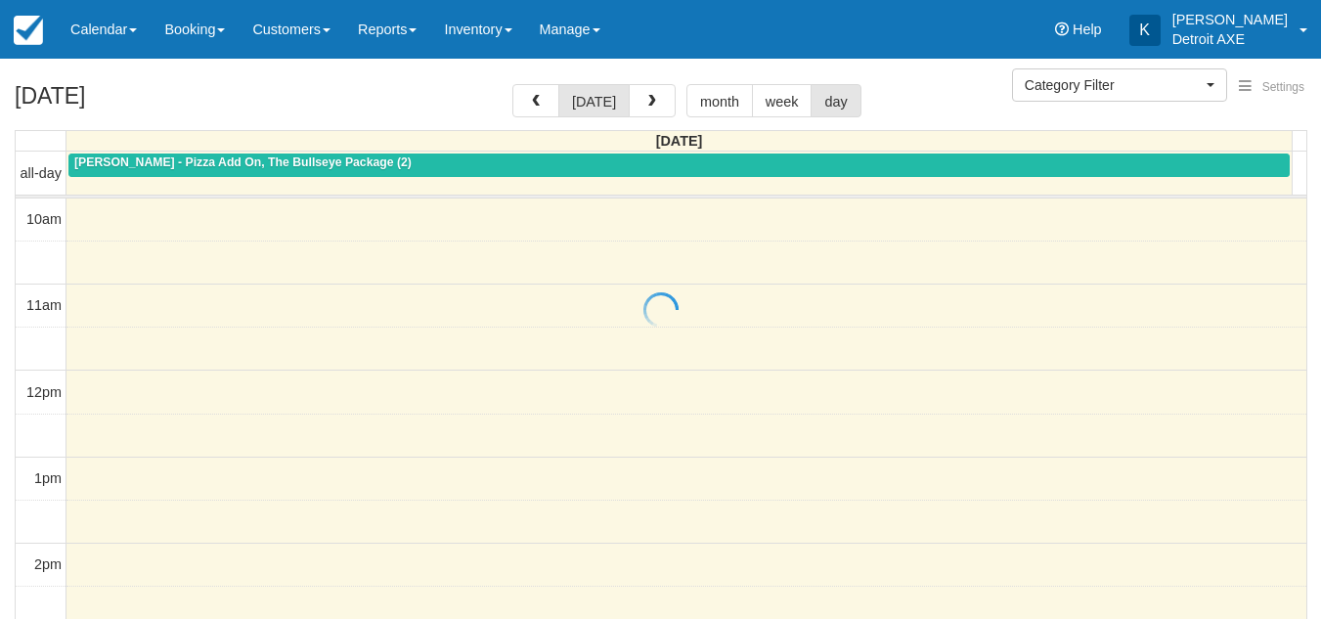
select select
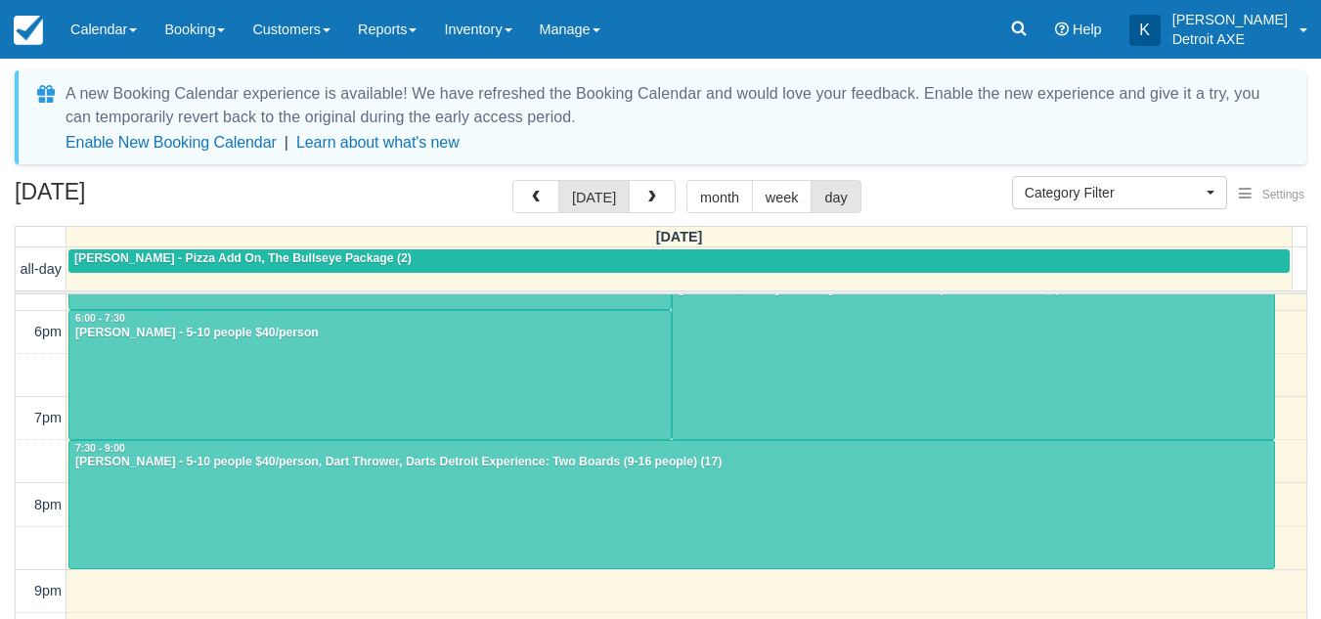
scroll to position [675, 0]
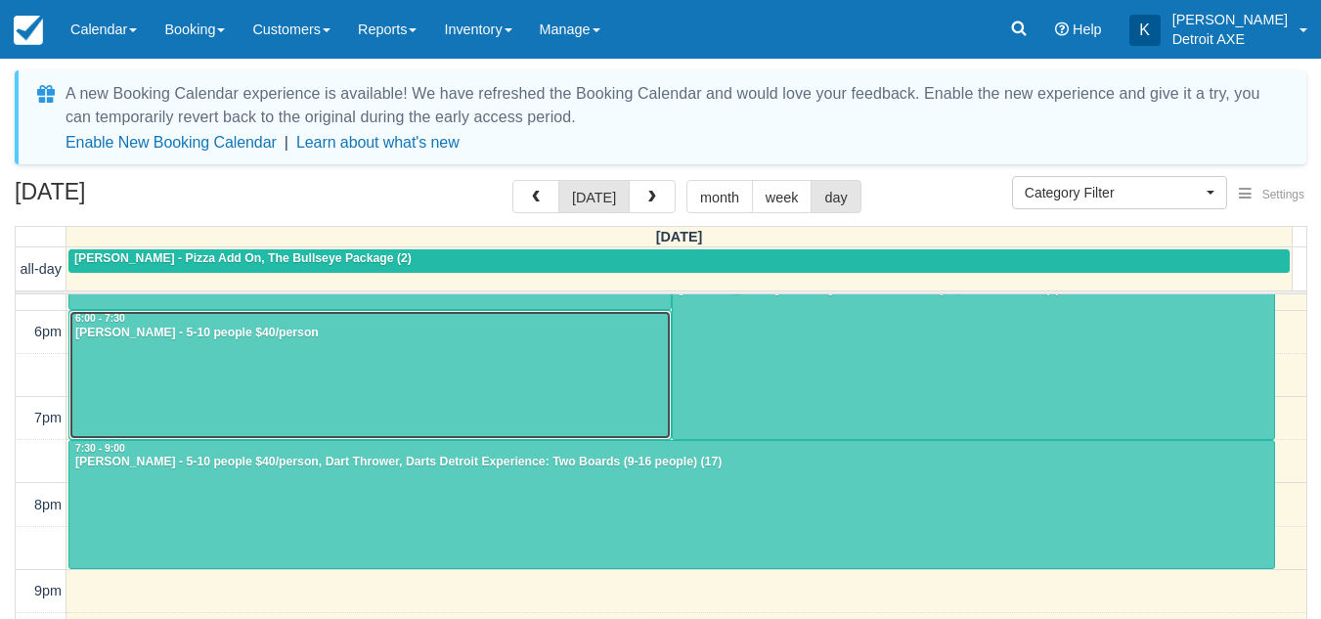
click at [302, 359] on div at bounding box center [369, 375] width 601 height 128
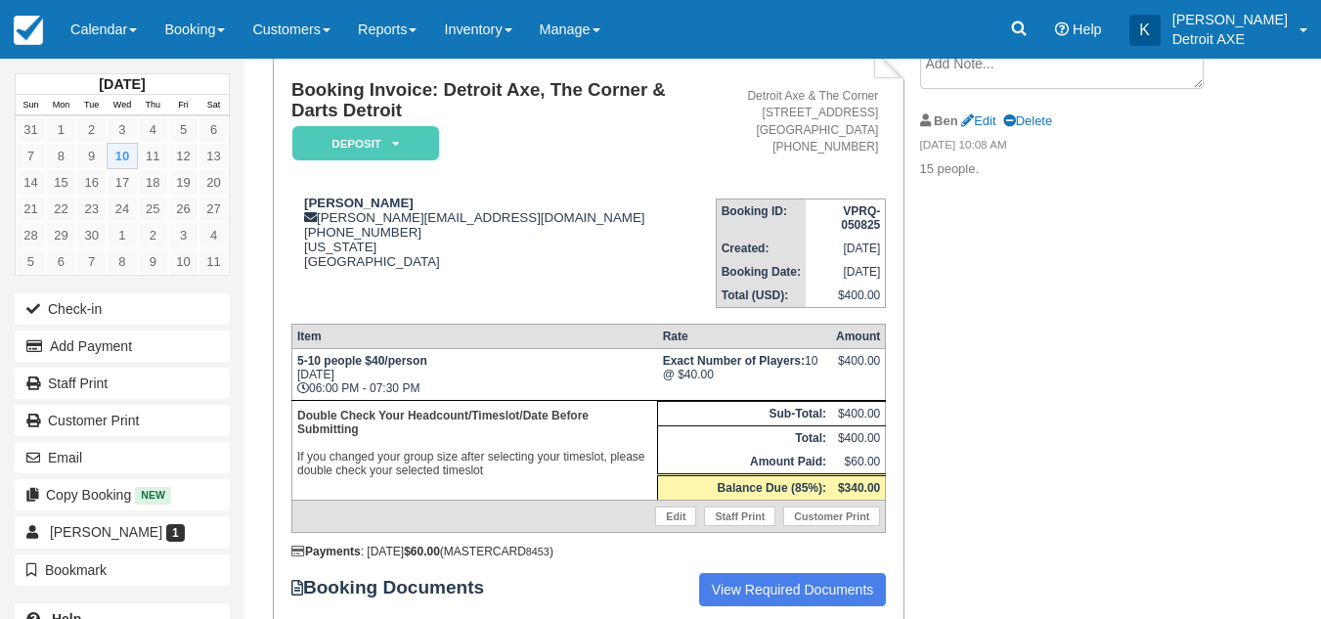
scroll to position [132, 0]
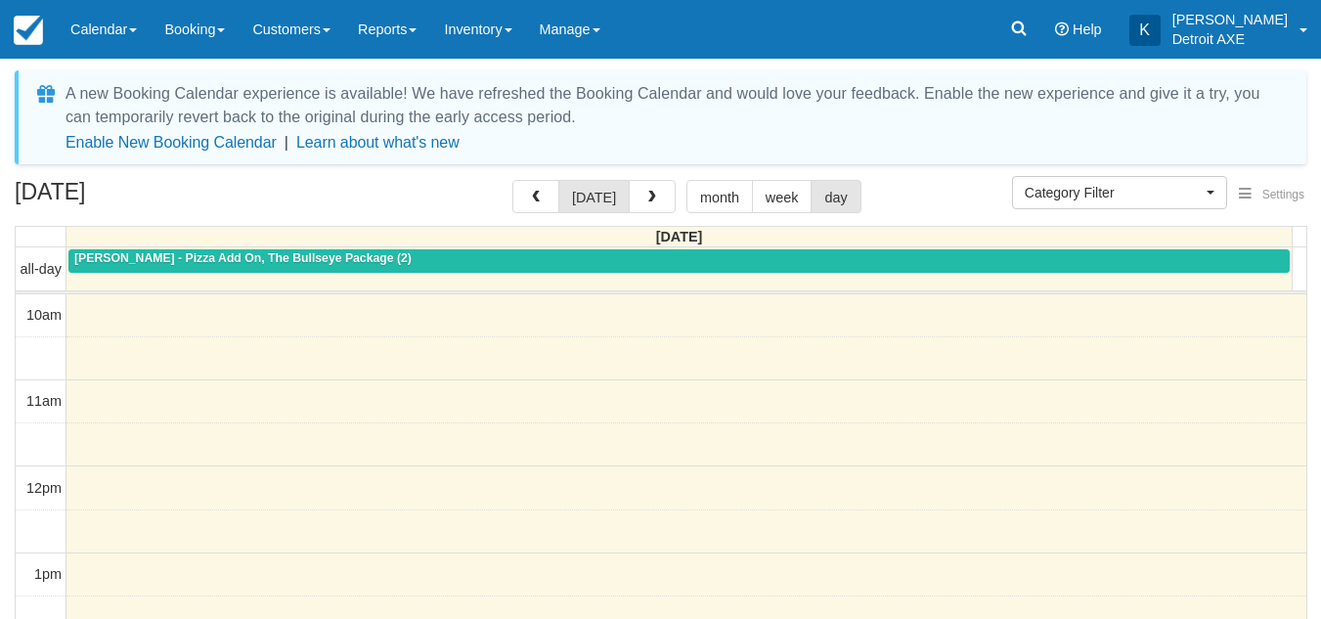
select select
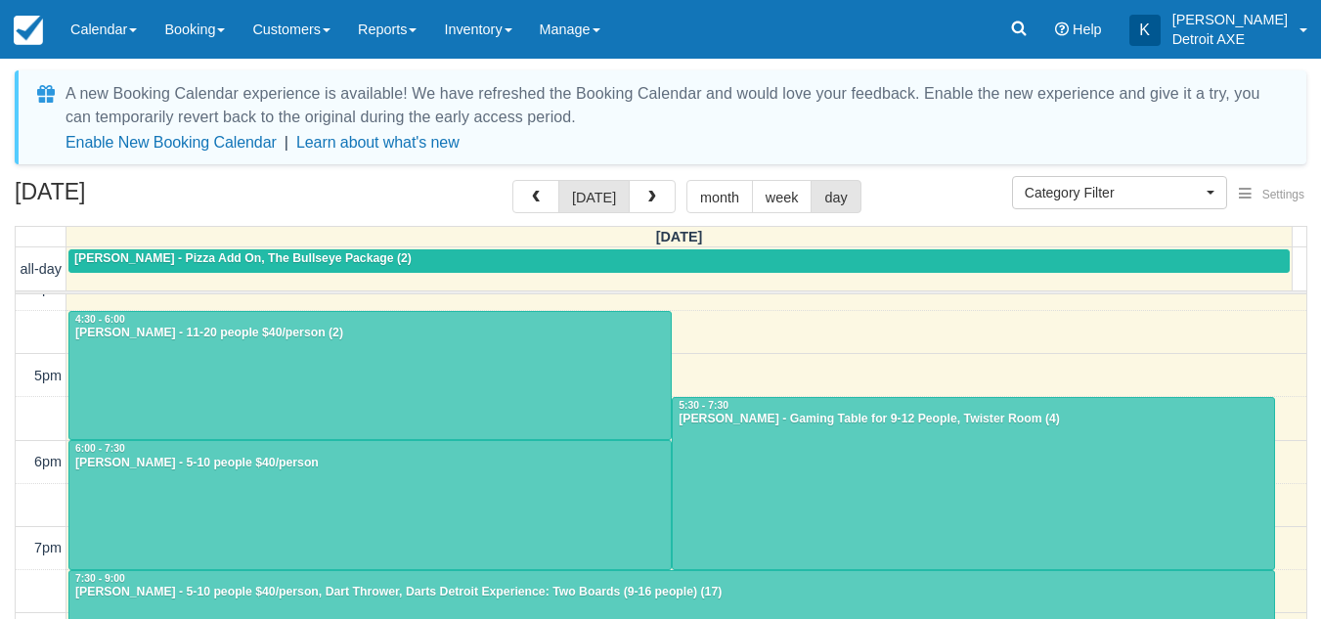
scroll to position [675, 0]
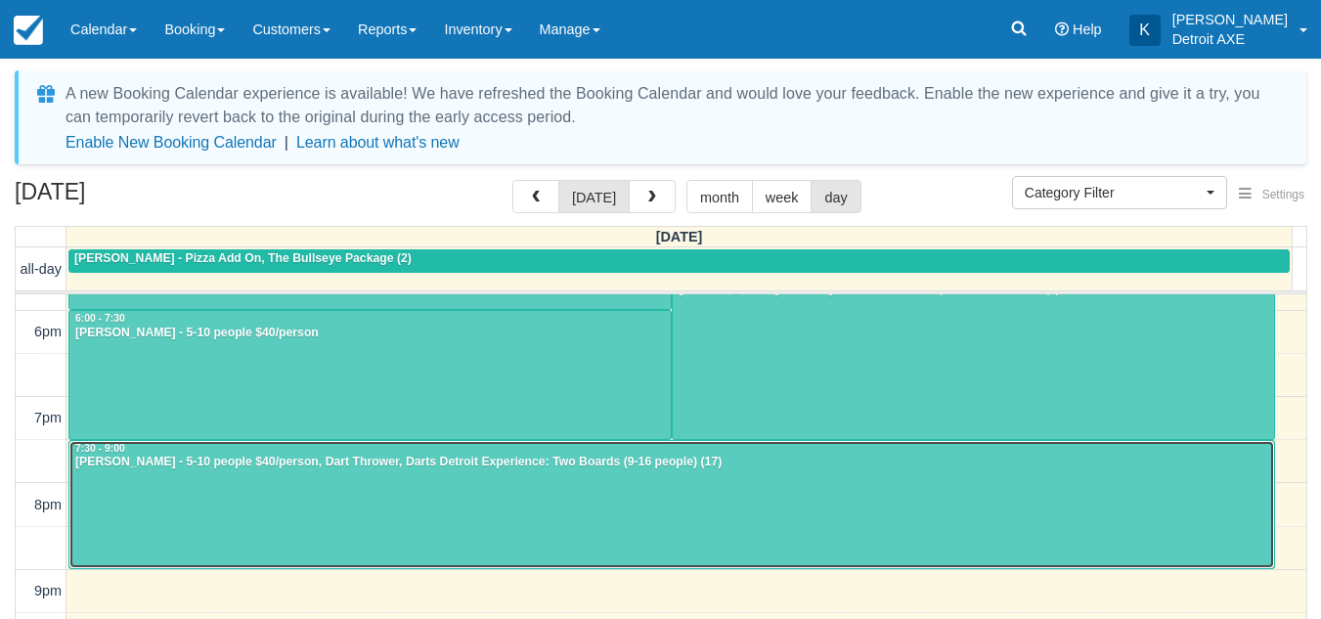
click at [433, 506] on div at bounding box center [671, 505] width 1205 height 128
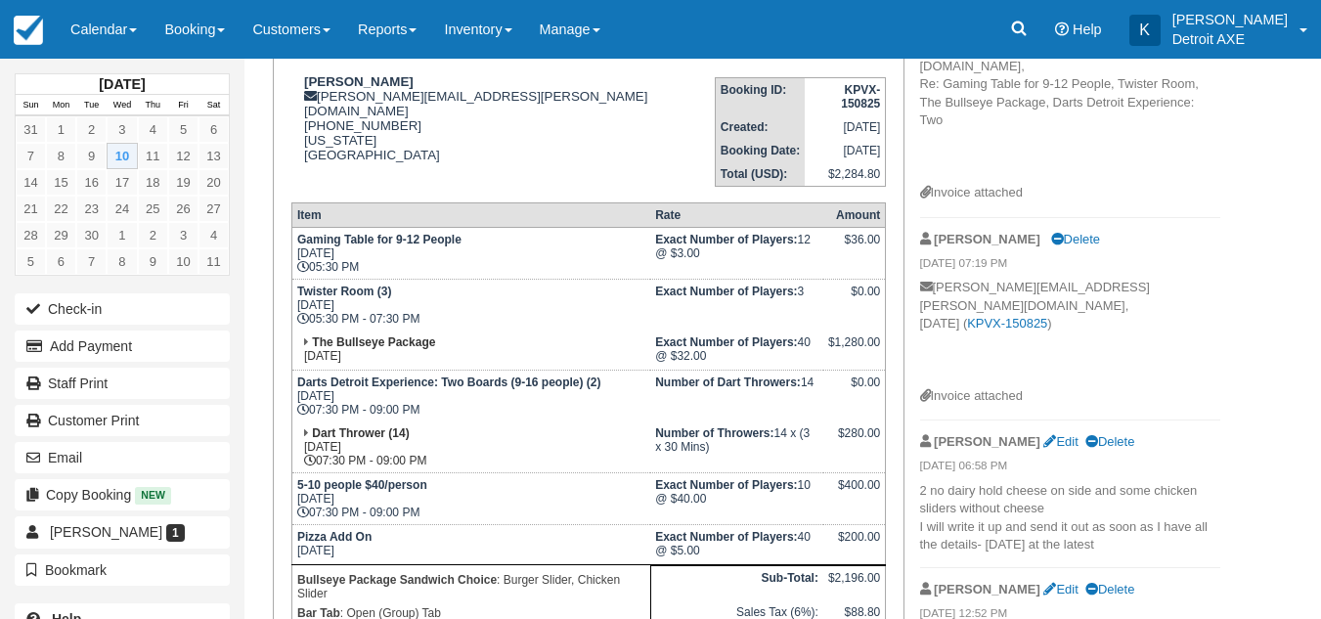
scroll to position [253, 0]
click at [563, 309] on td "Twister Room (3) Wed Sep 10, 2025 05:30 PM - 07:30 PM" at bounding box center [470, 304] width 359 height 52
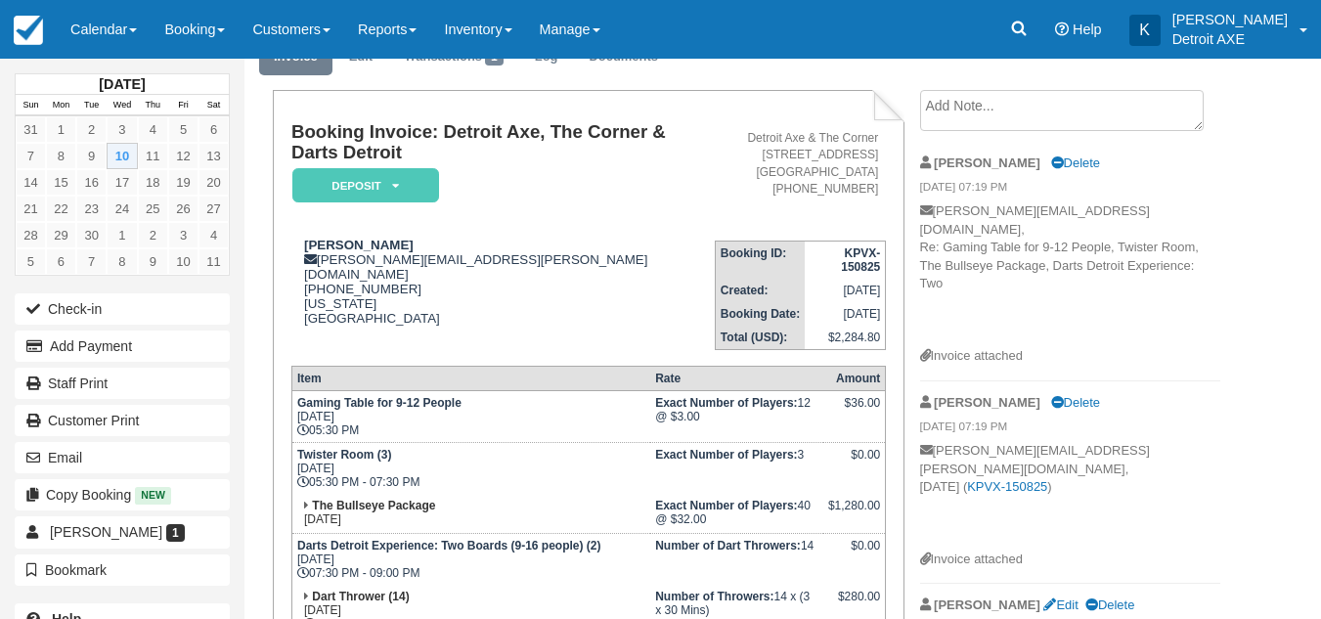
scroll to position [0, 0]
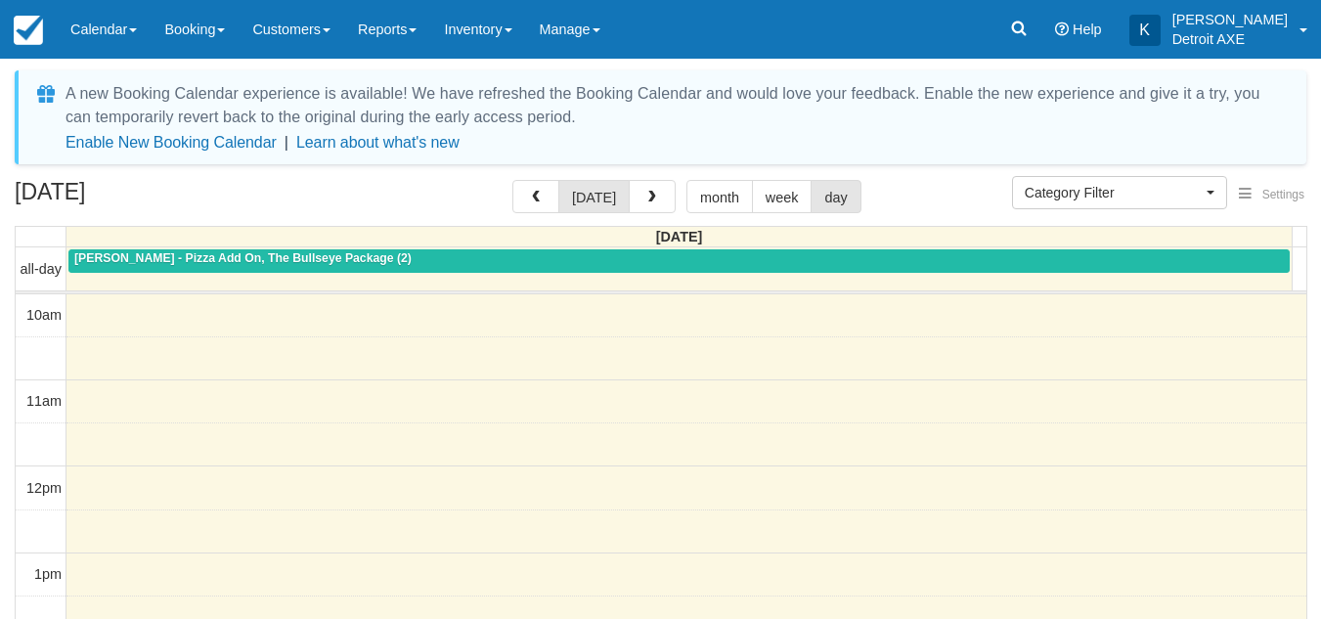
select select
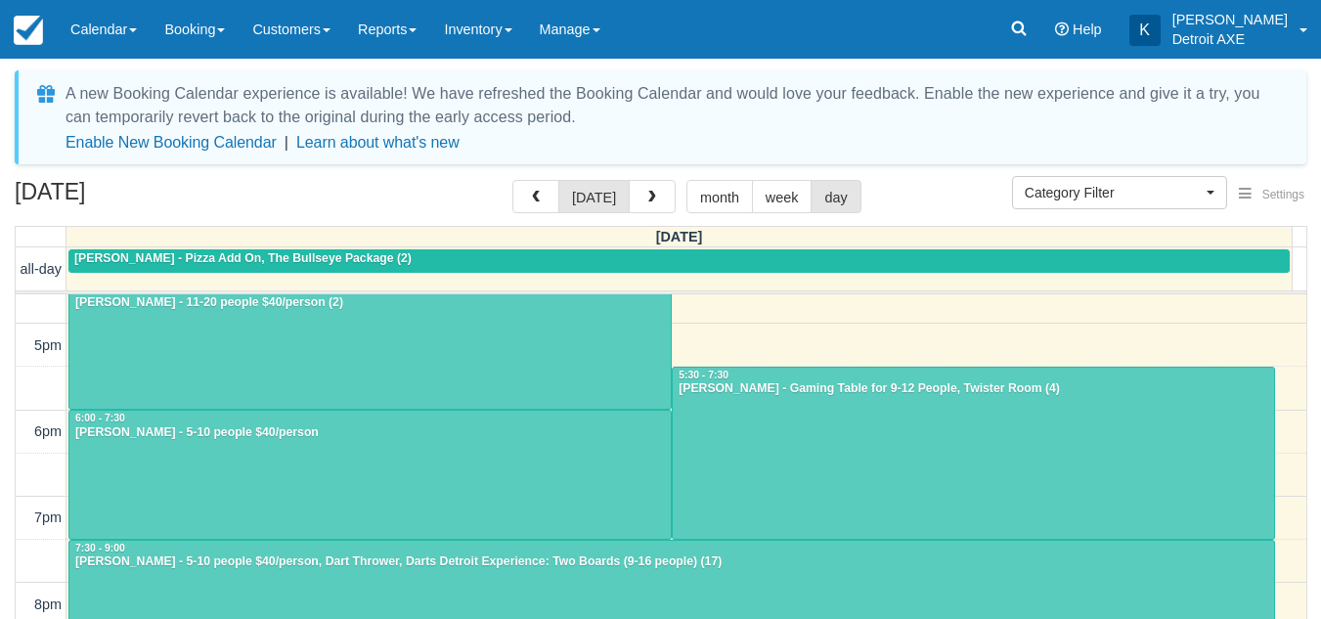
scroll to position [576, 0]
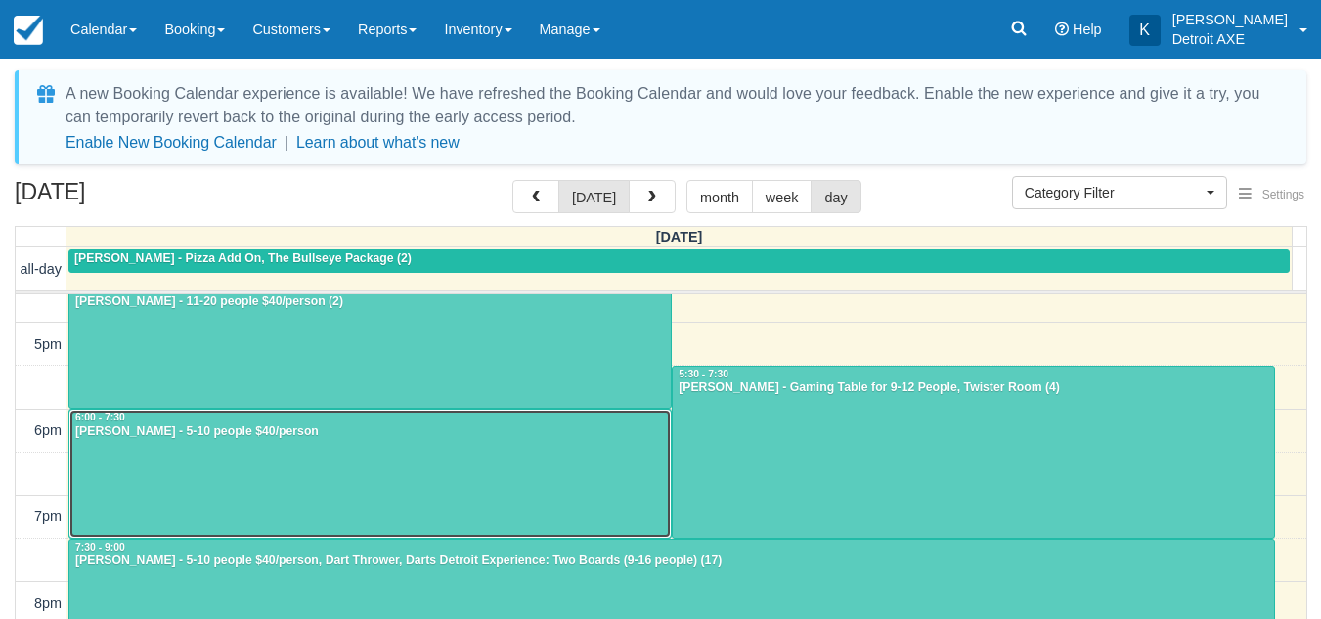
click at [356, 454] on div at bounding box center [369, 474] width 601 height 128
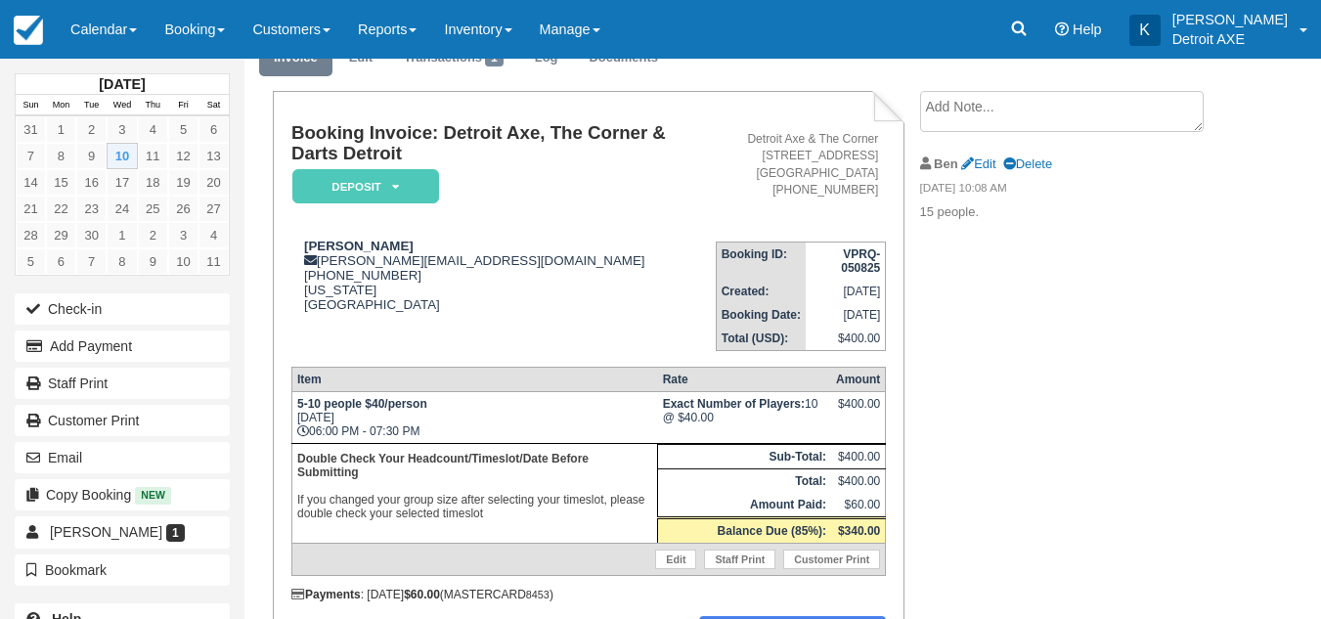
scroll to position [87, 0]
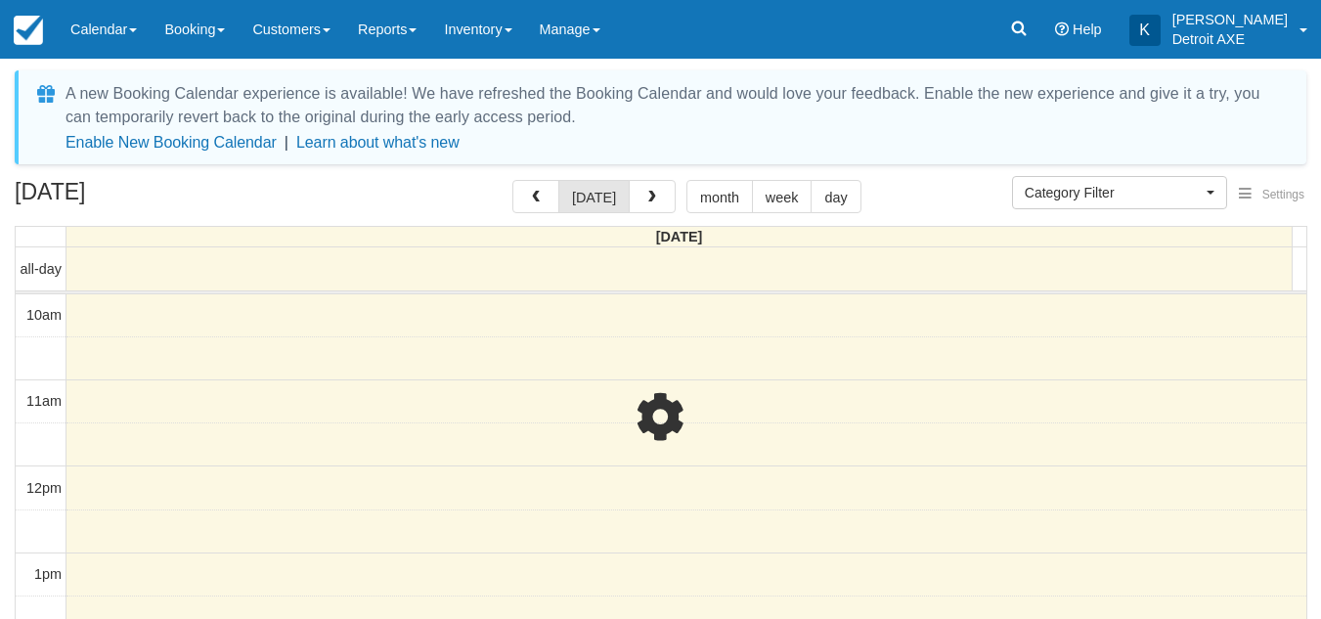
select select
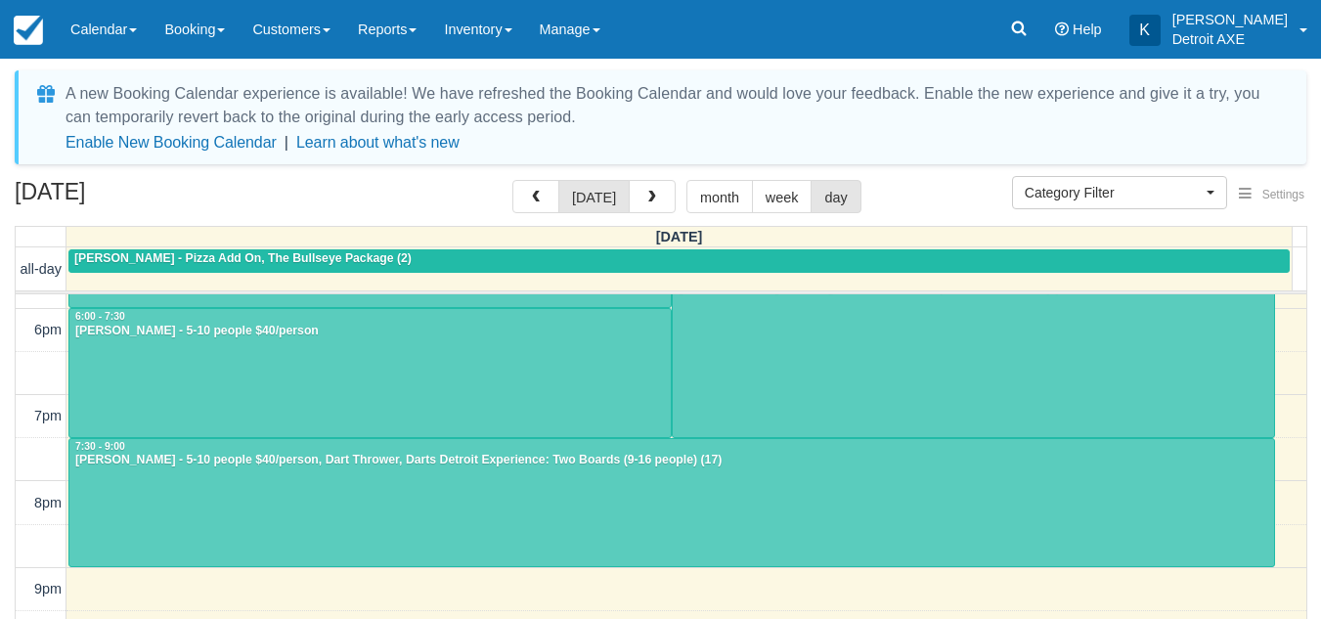
scroll to position [678, 0]
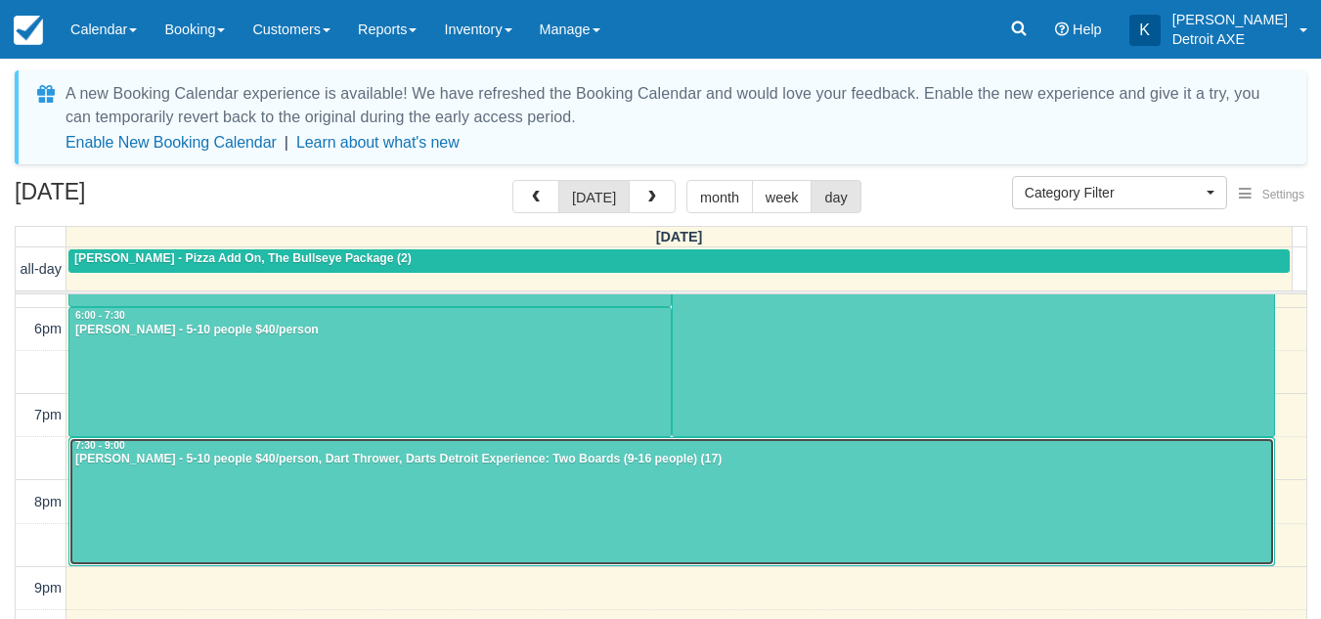
click at [434, 504] on div at bounding box center [671, 502] width 1205 height 128
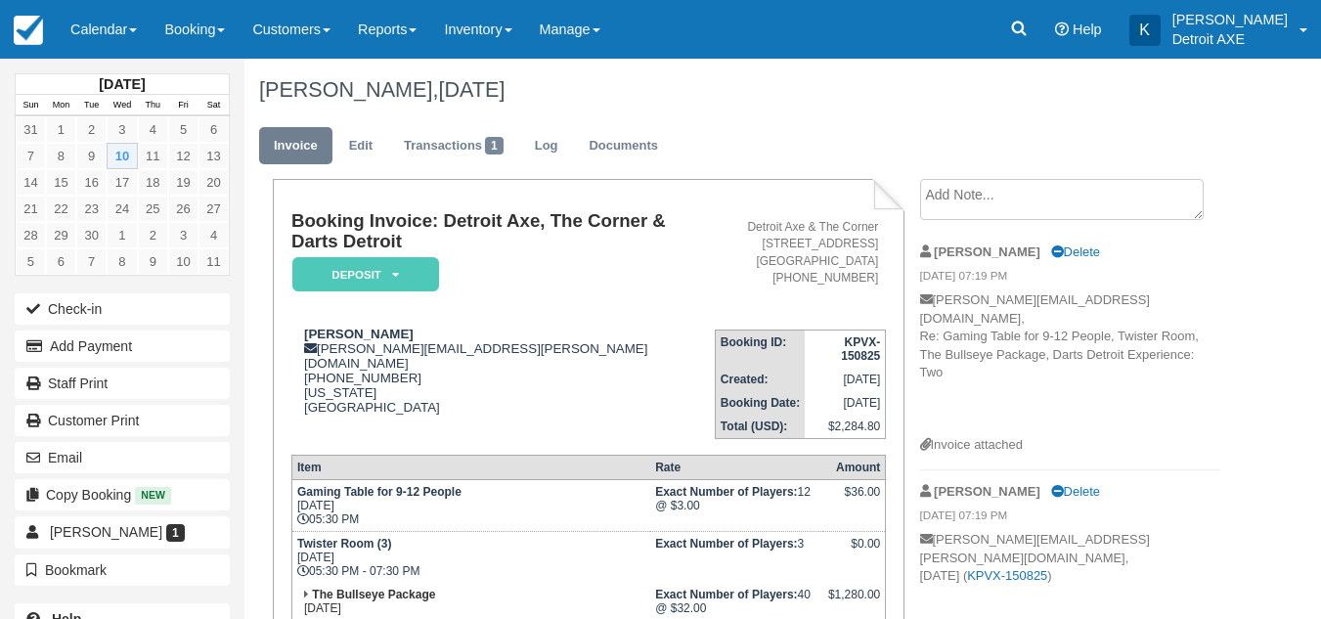
scroll to position [541, 0]
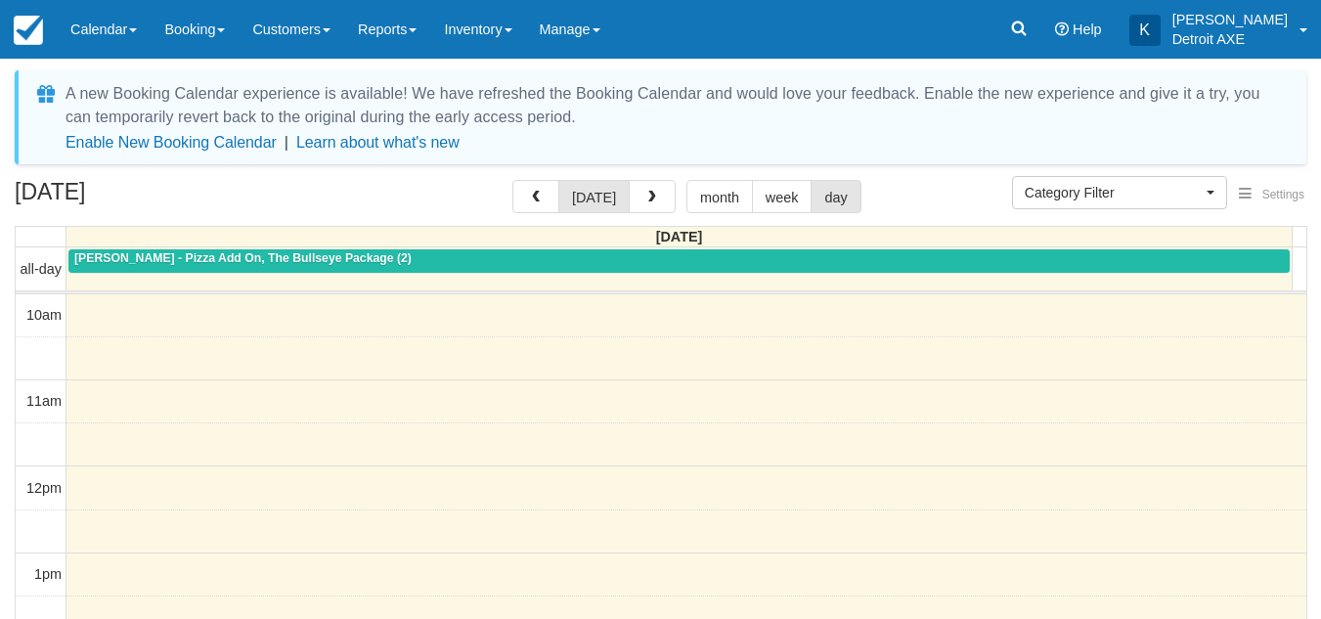
select select
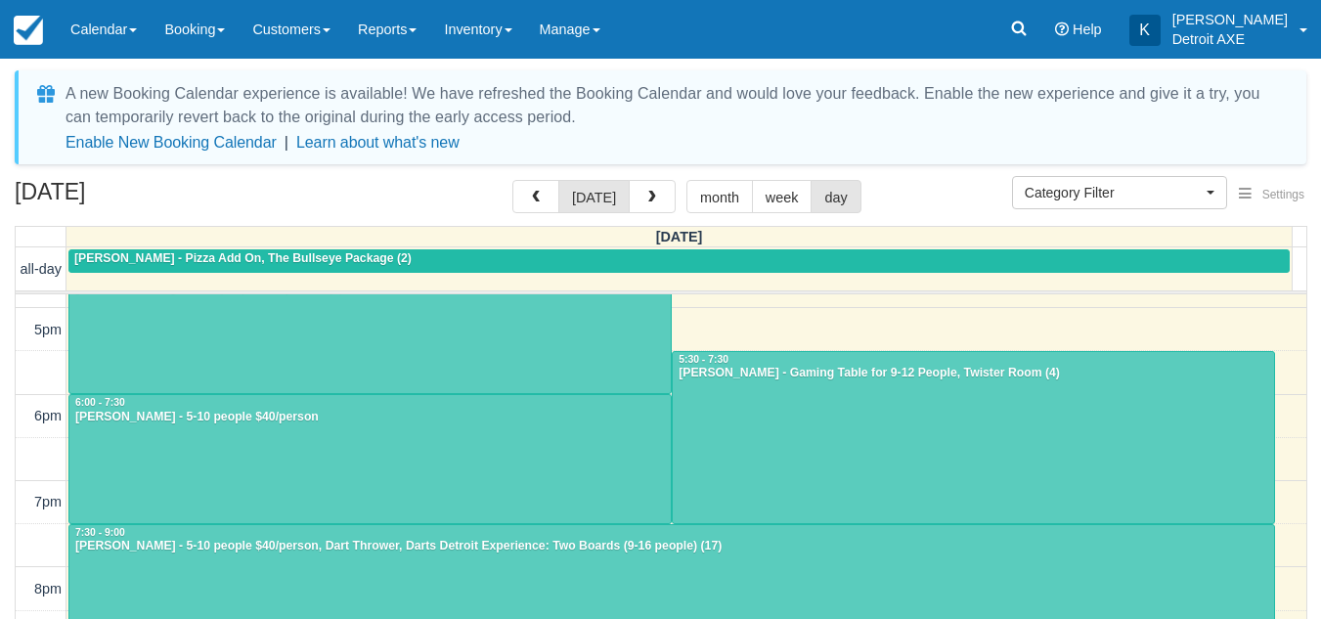
scroll to position [590, 0]
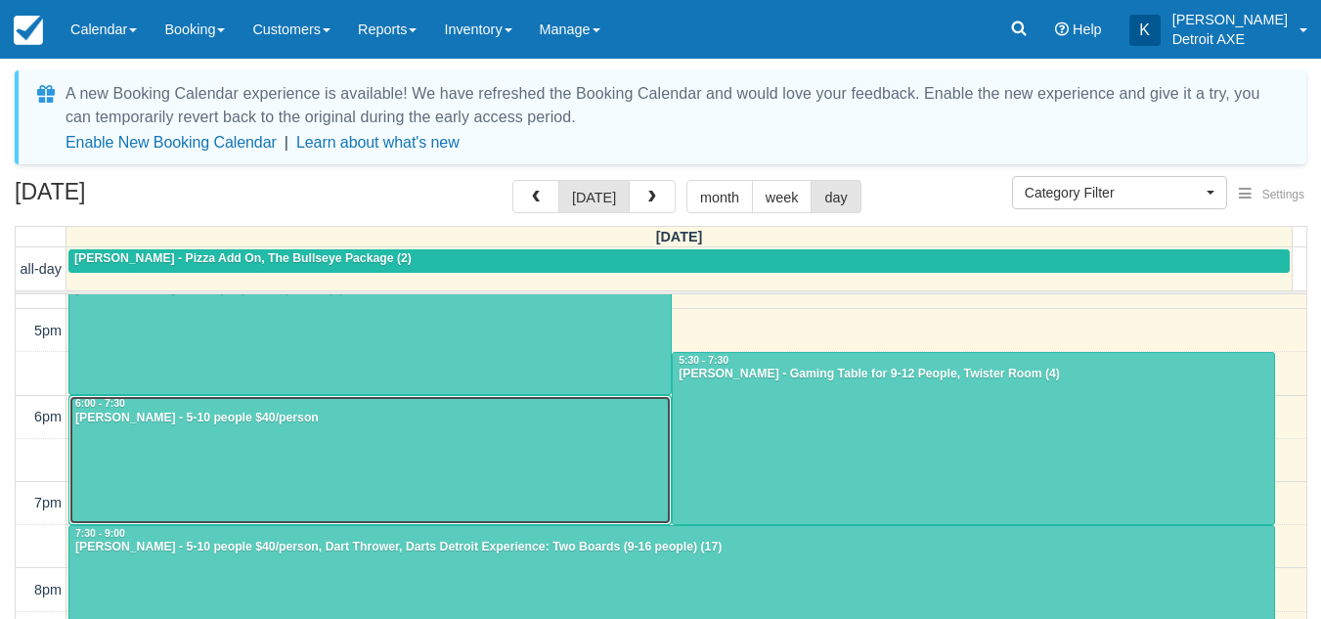
click at [395, 411] on div "Lindsey Strom - 5-10 people $40/person" at bounding box center [370, 419] width 592 height 16
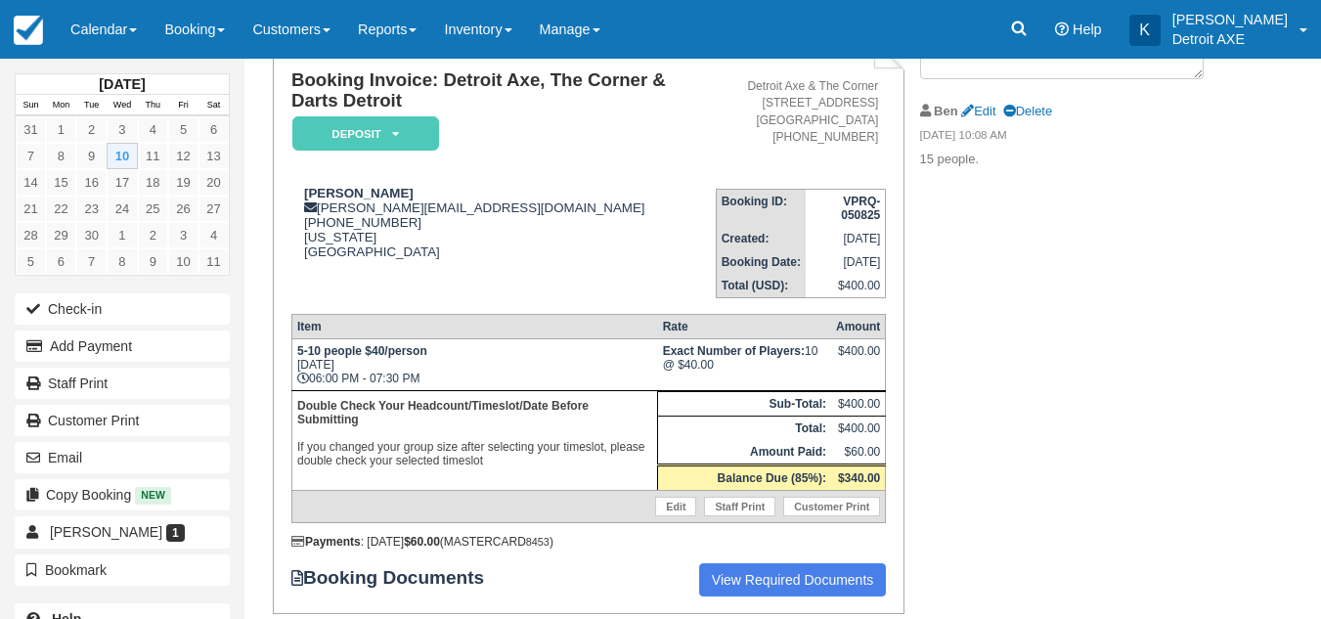
scroll to position [194, 0]
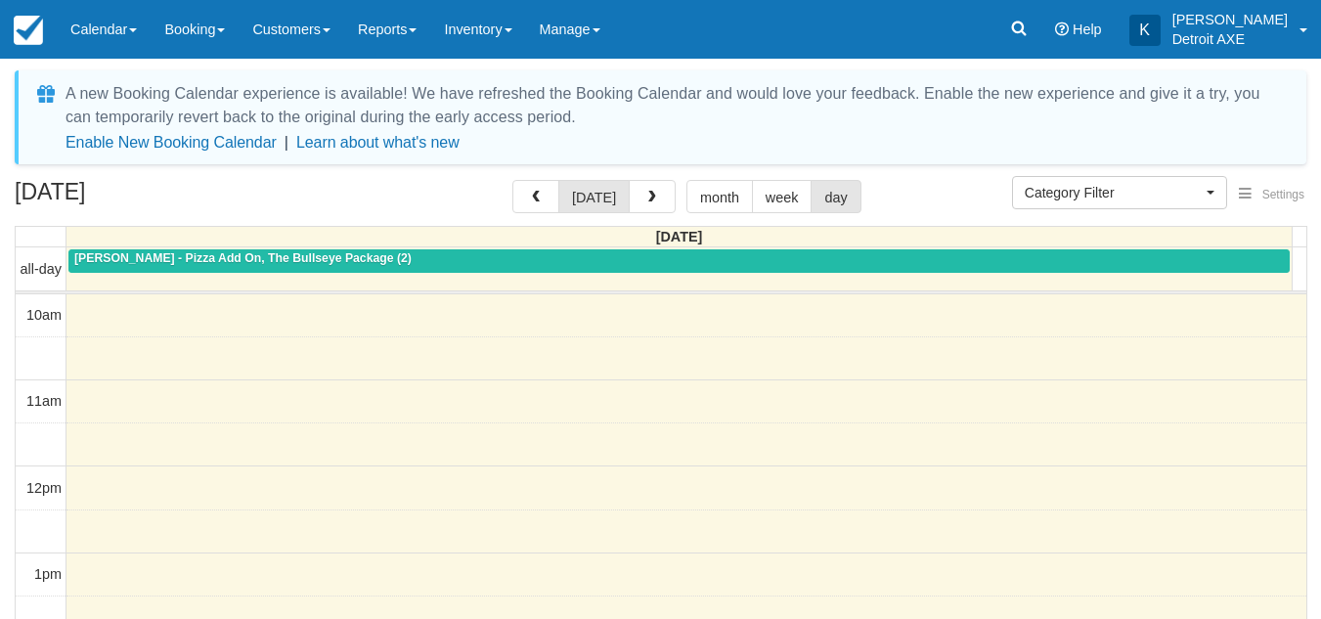
select select
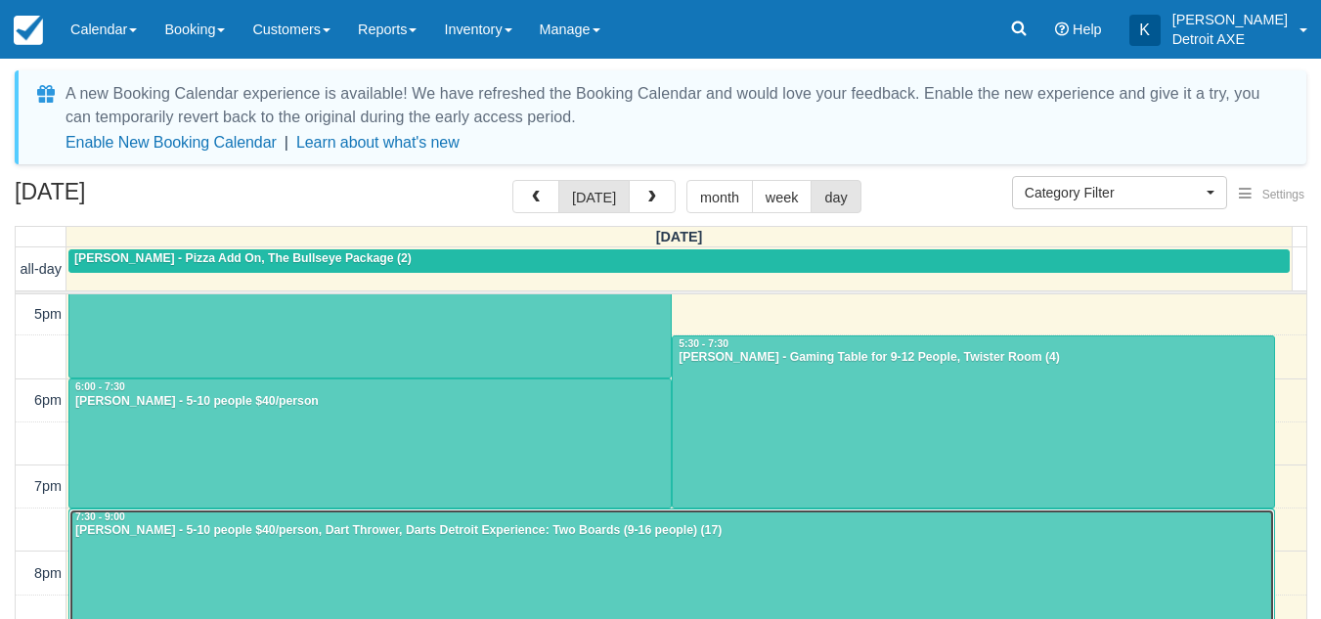
click at [303, 538] on div "[PERSON_NAME] - 5-10 people $40/person, Dart Thrower, Darts Detroit Experience:…" at bounding box center [671, 531] width 1195 height 16
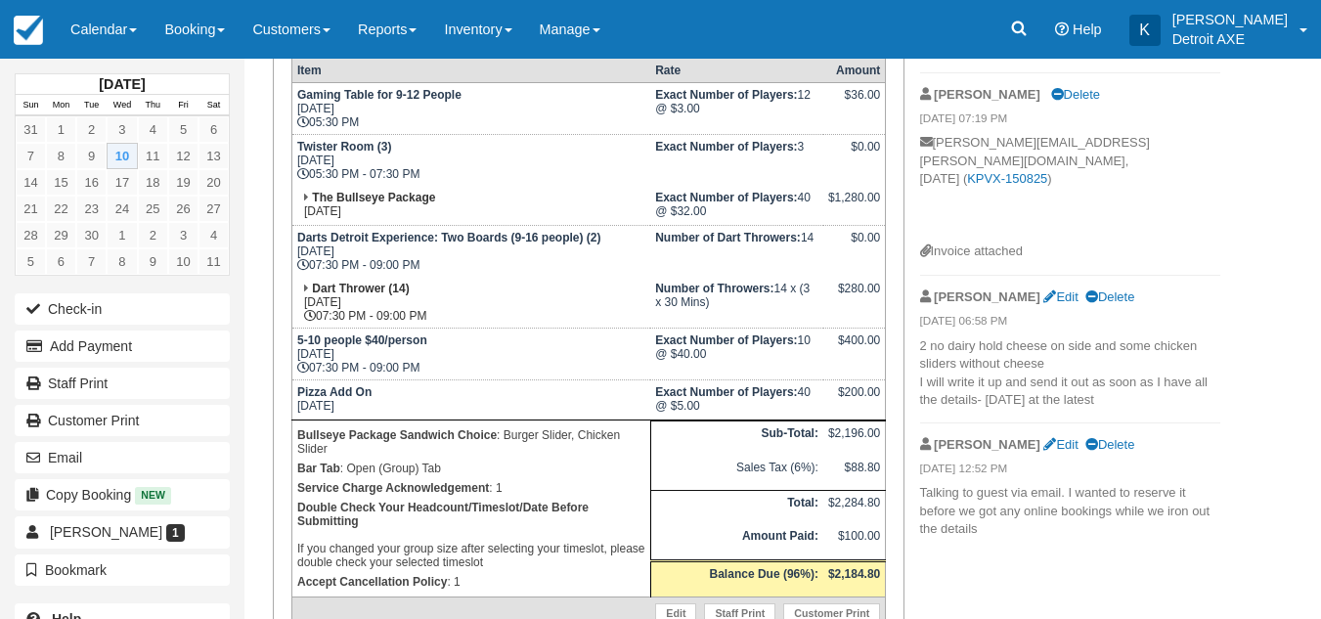
scroll to position [396, 0]
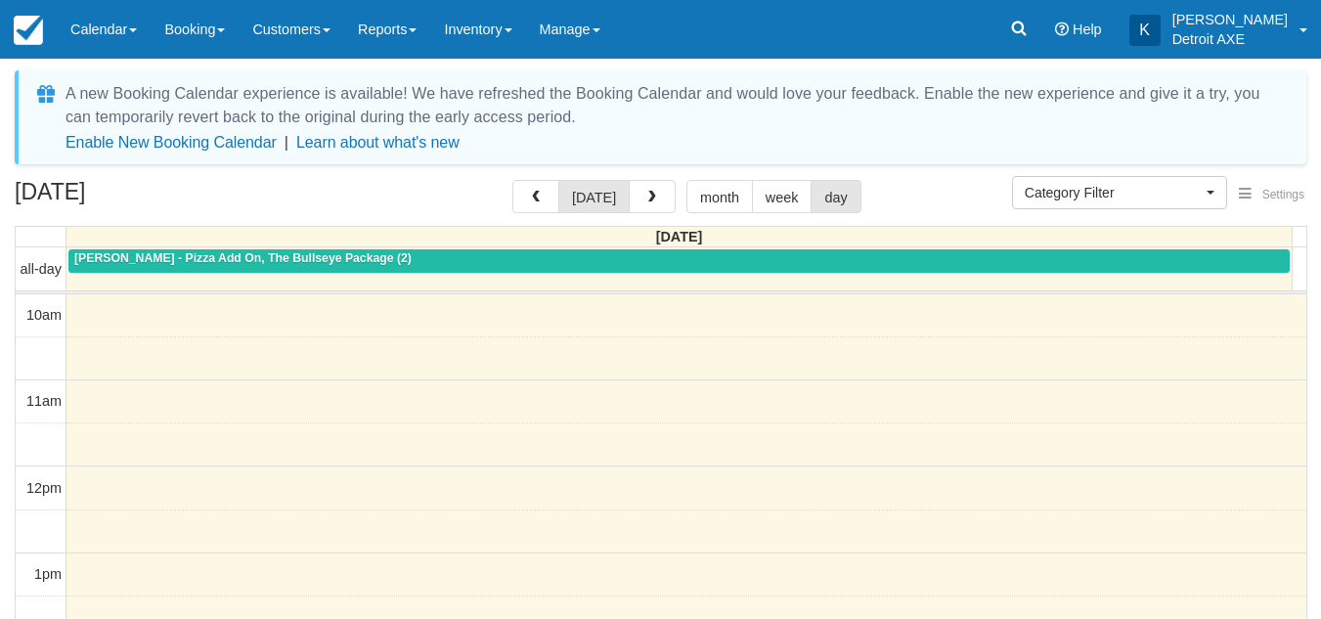
select select
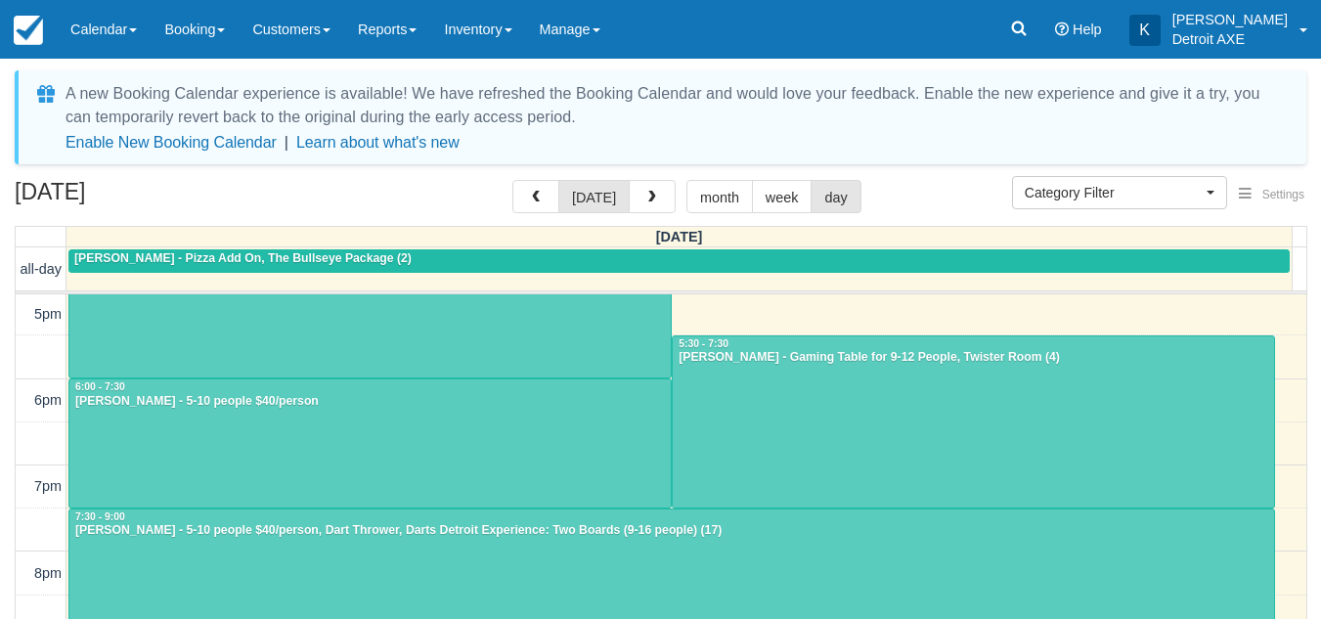
scroll to position [623, 0]
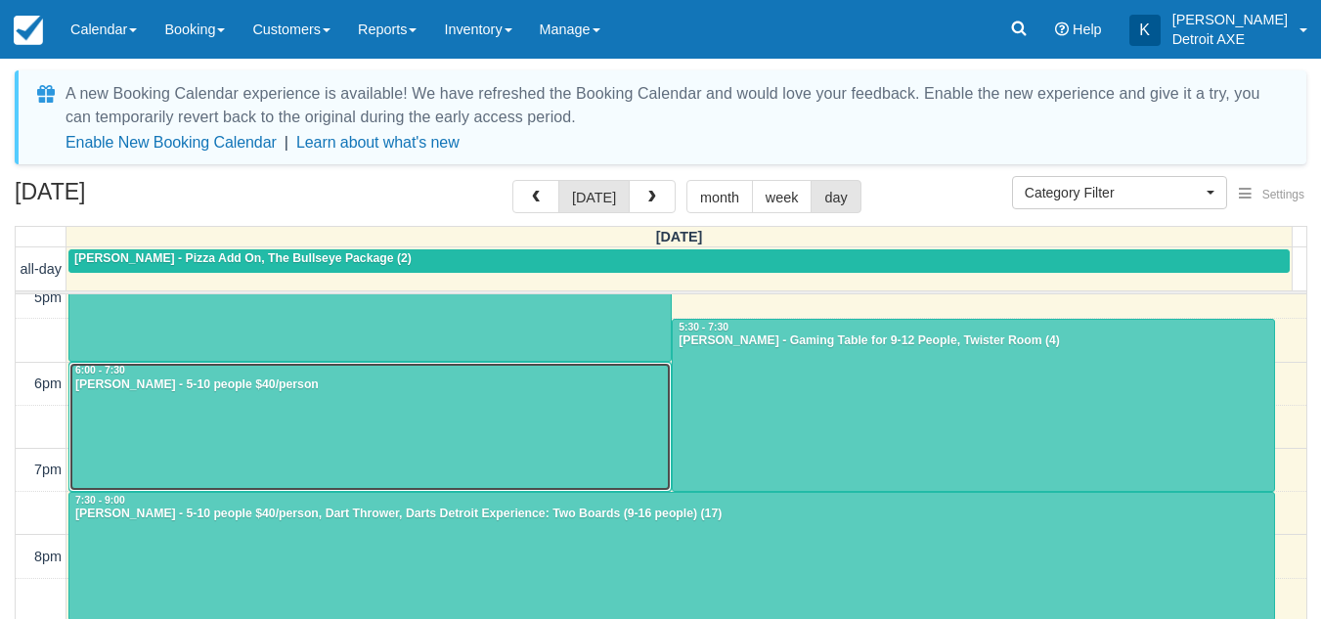
click at [440, 450] on div at bounding box center [369, 427] width 601 height 128
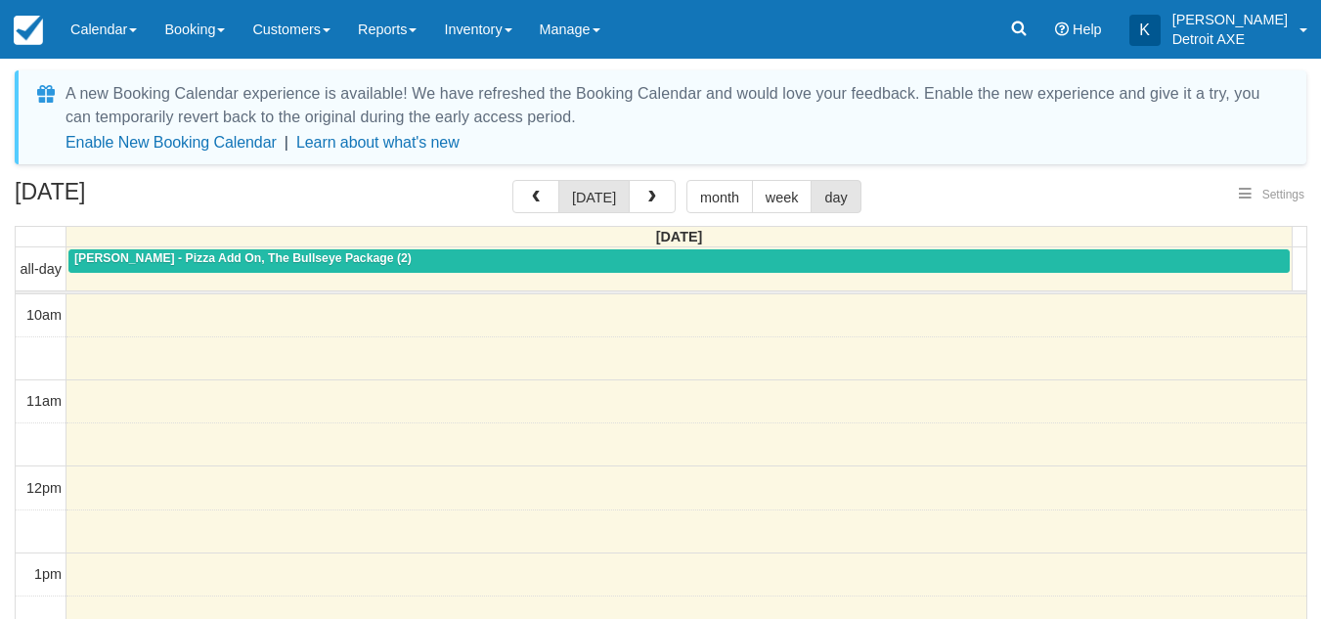
select select
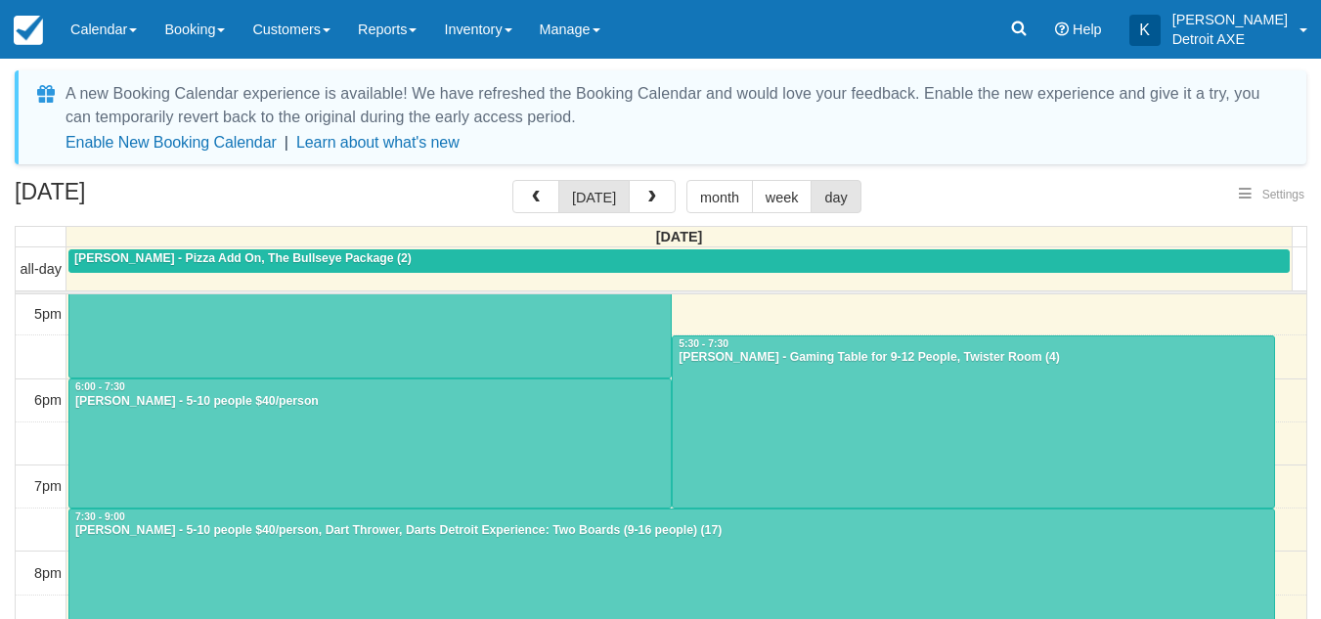
select select
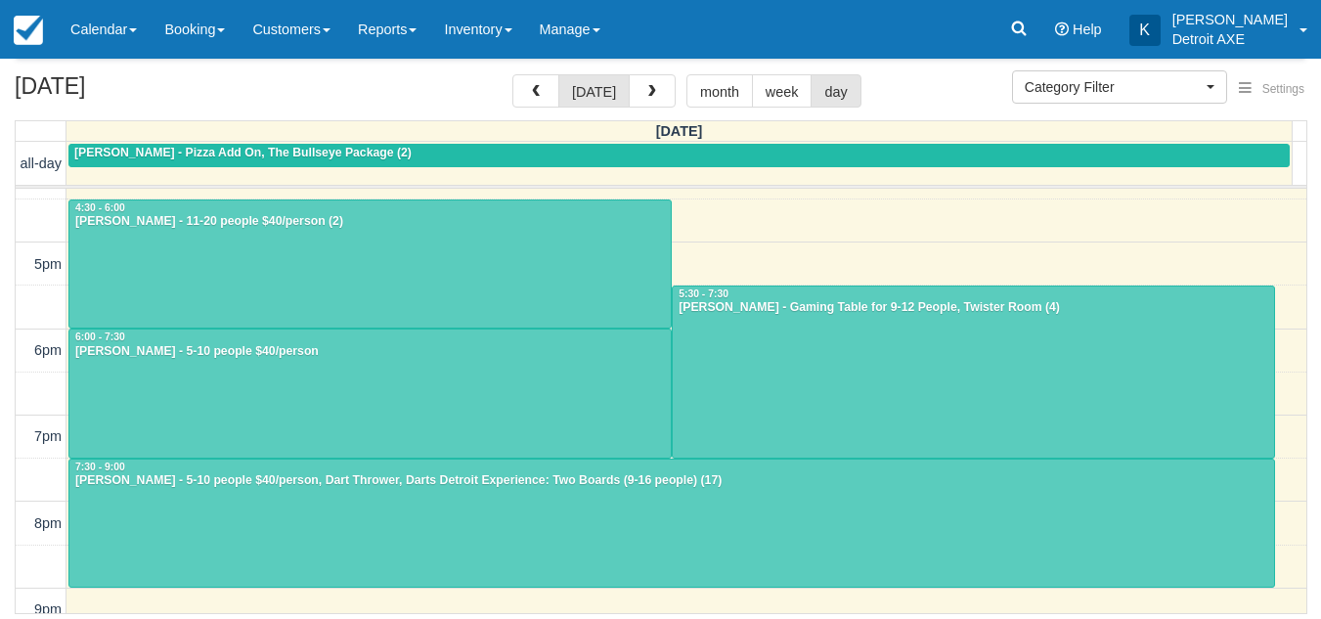
scroll to position [549, 0]
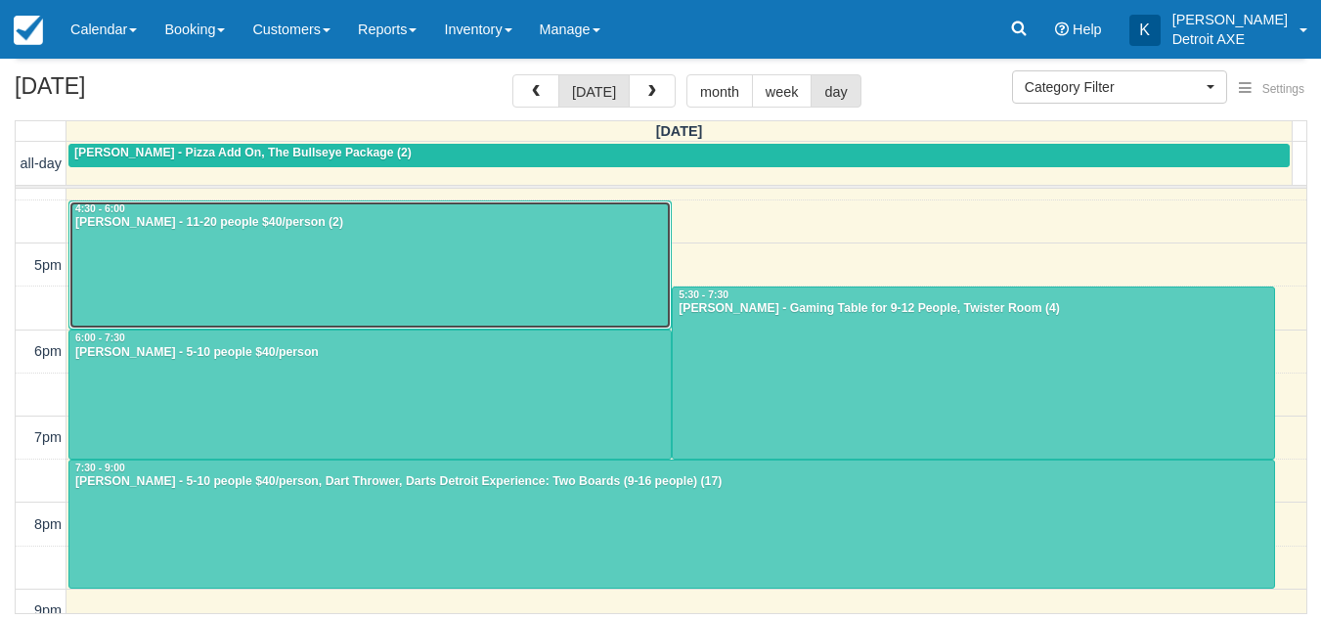
click at [289, 296] on div at bounding box center [369, 265] width 601 height 128
click at [369, 269] on div at bounding box center [369, 265] width 601 height 128
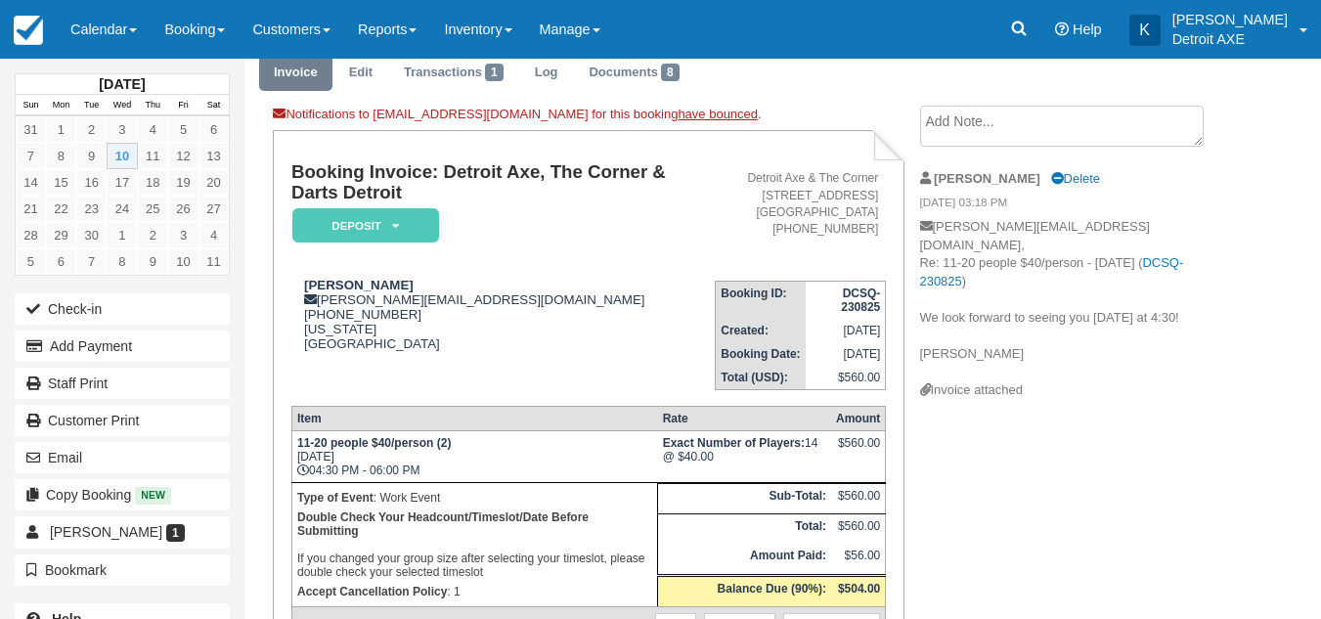
scroll to position [75, 0]
